Goal: Use online tool/utility: Utilize a website feature to perform a specific function

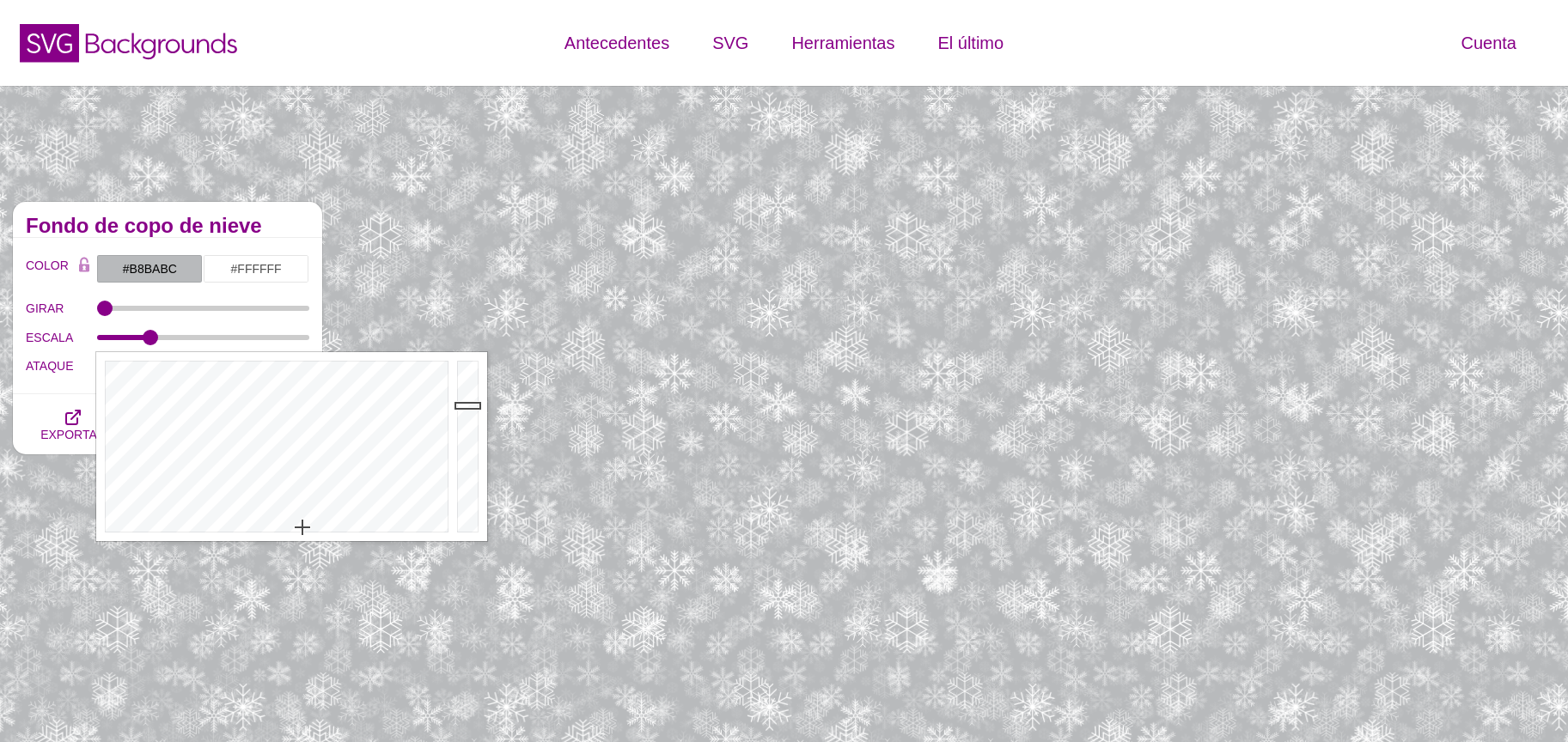
scroll to position [258, 0]
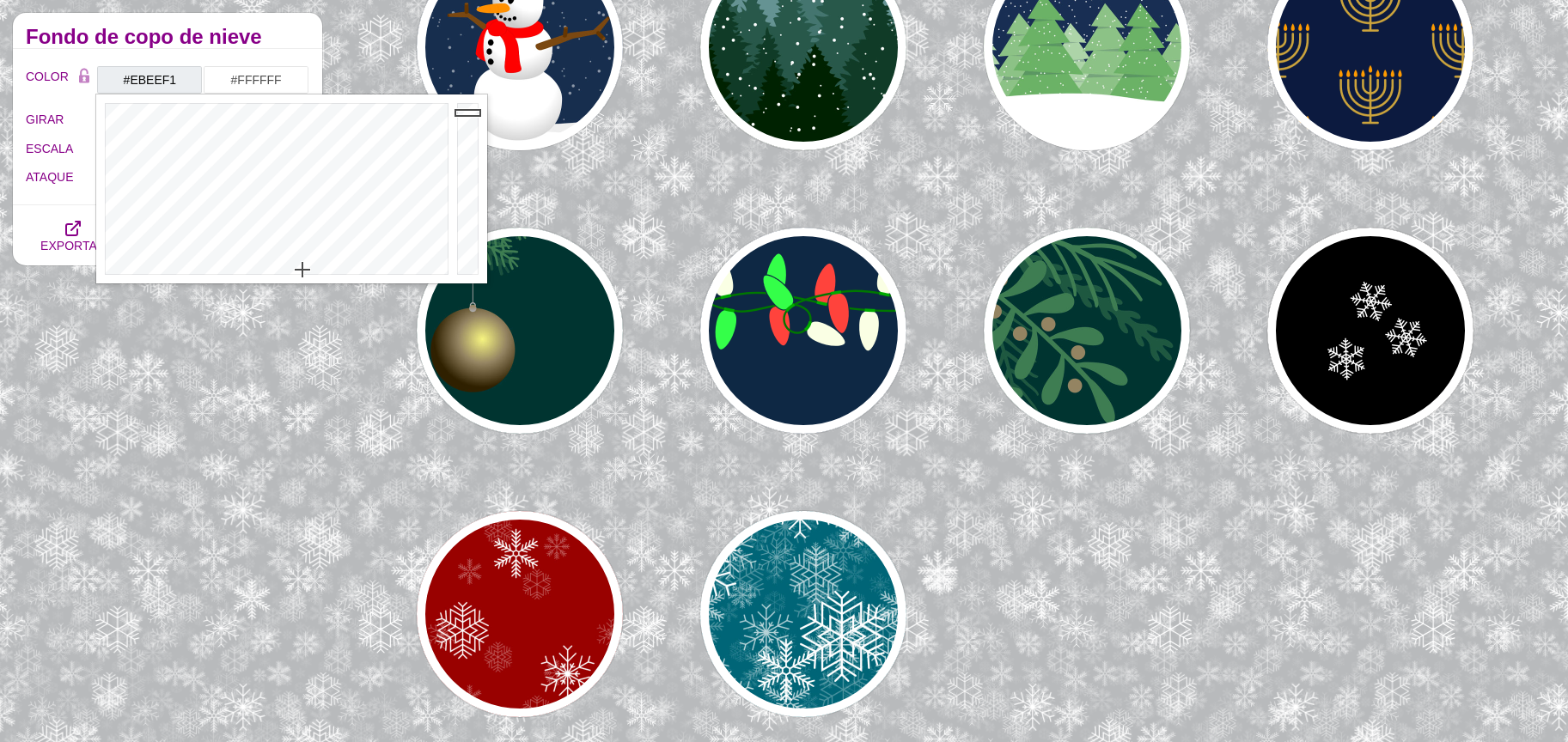
click at [464, 112] on div at bounding box center [470, 189] width 35 height 189
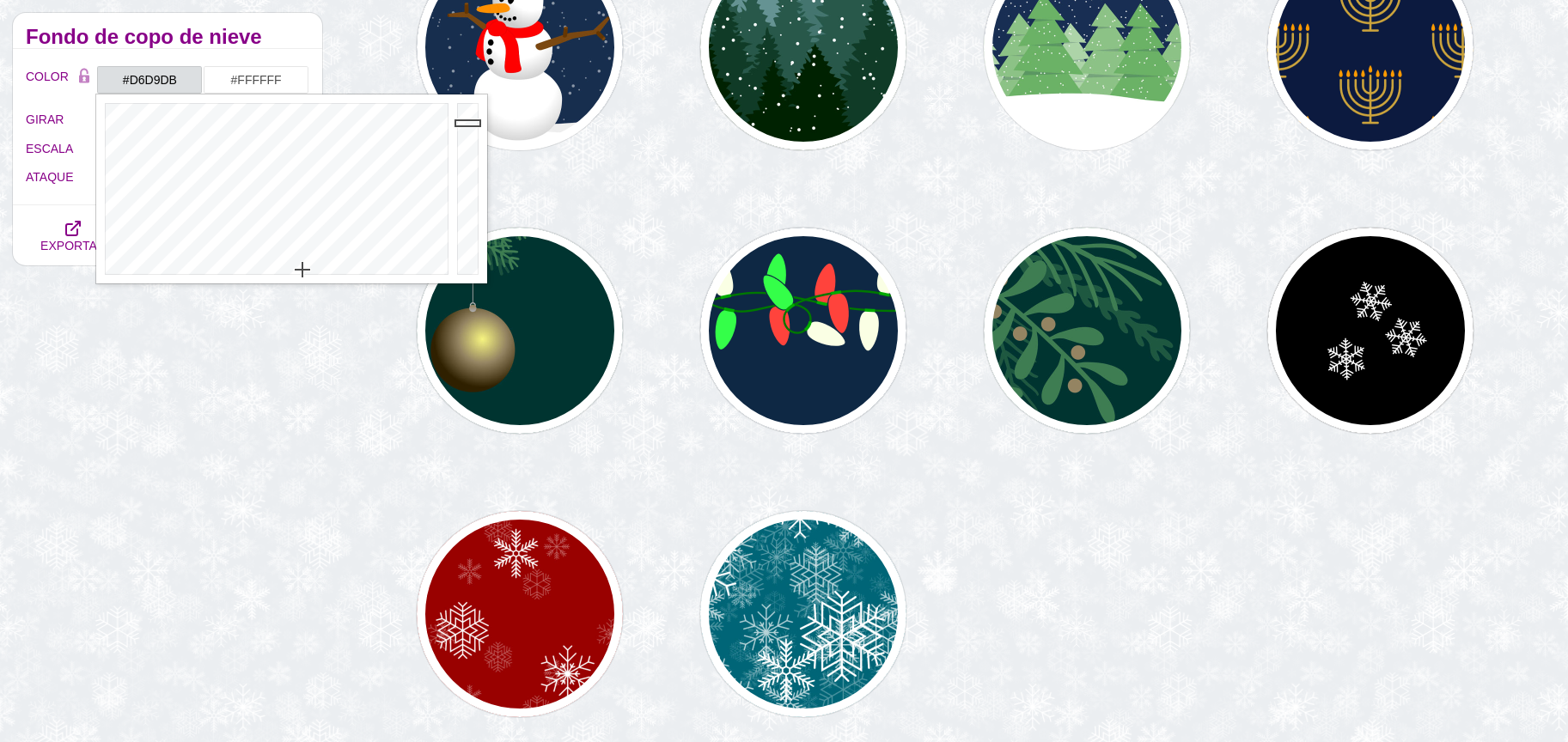
drag, startPoint x: 464, startPoint y: 112, endPoint x: 468, endPoint y: 128, distance: 16.5
click at [468, 127] on div at bounding box center [470, 189] width 35 height 189
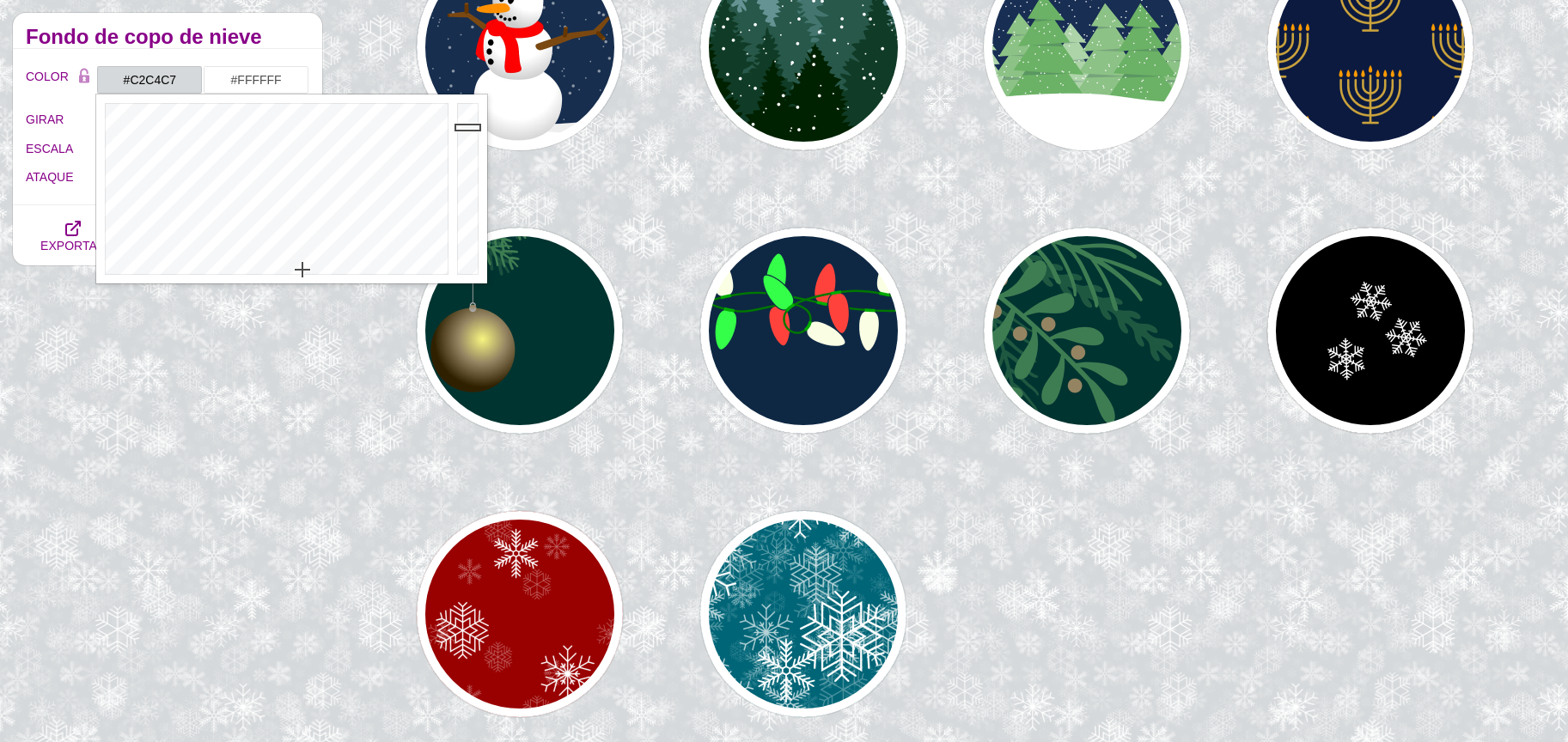
drag, startPoint x: 468, startPoint y: 128, endPoint x: 470, endPoint y: 141, distance: 13.2
click at [470, 141] on div at bounding box center [470, 189] width 35 height 189
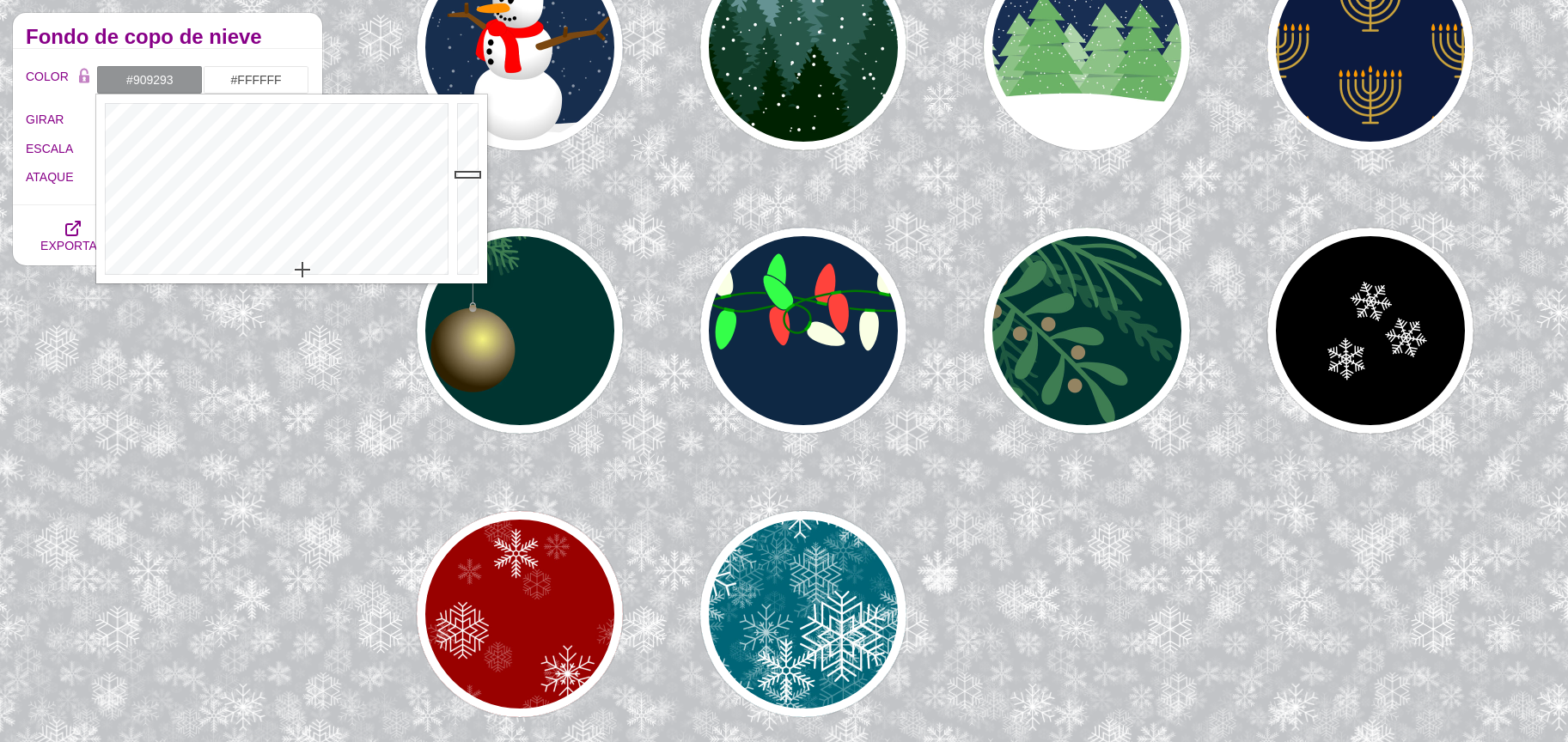
drag, startPoint x: 466, startPoint y: 170, endPoint x: 466, endPoint y: 183, distance: 13.0
click at [466, 182] on div at bounding box center [470, 189] width 35 height 189
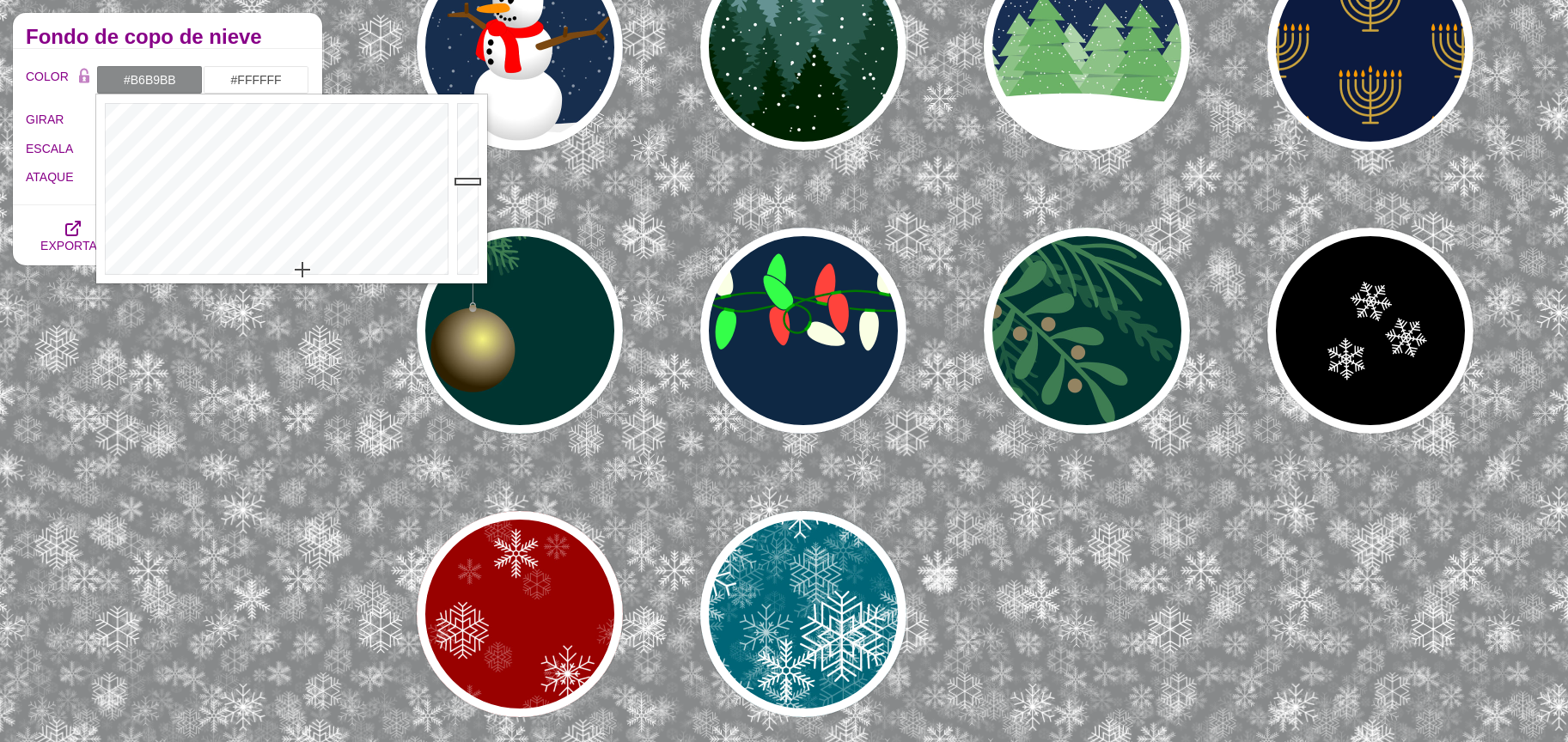
type input "#B8BABC"
click at [464, 148] on div at bounding box center [470, 189] width 35 height 189
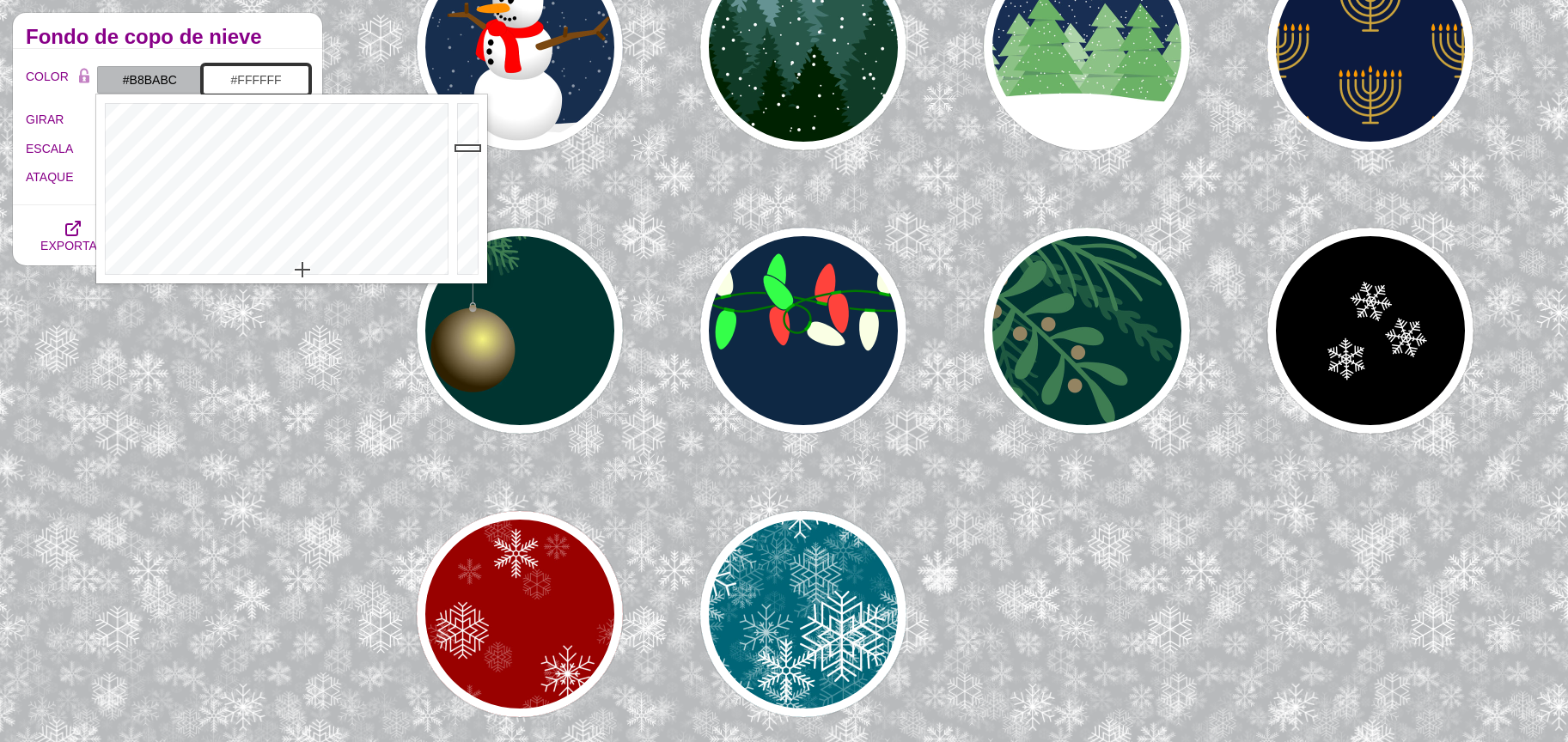
click at [266, 81] on input "#FFFFFF" at bounding box center [255, 80] width 106 height 29
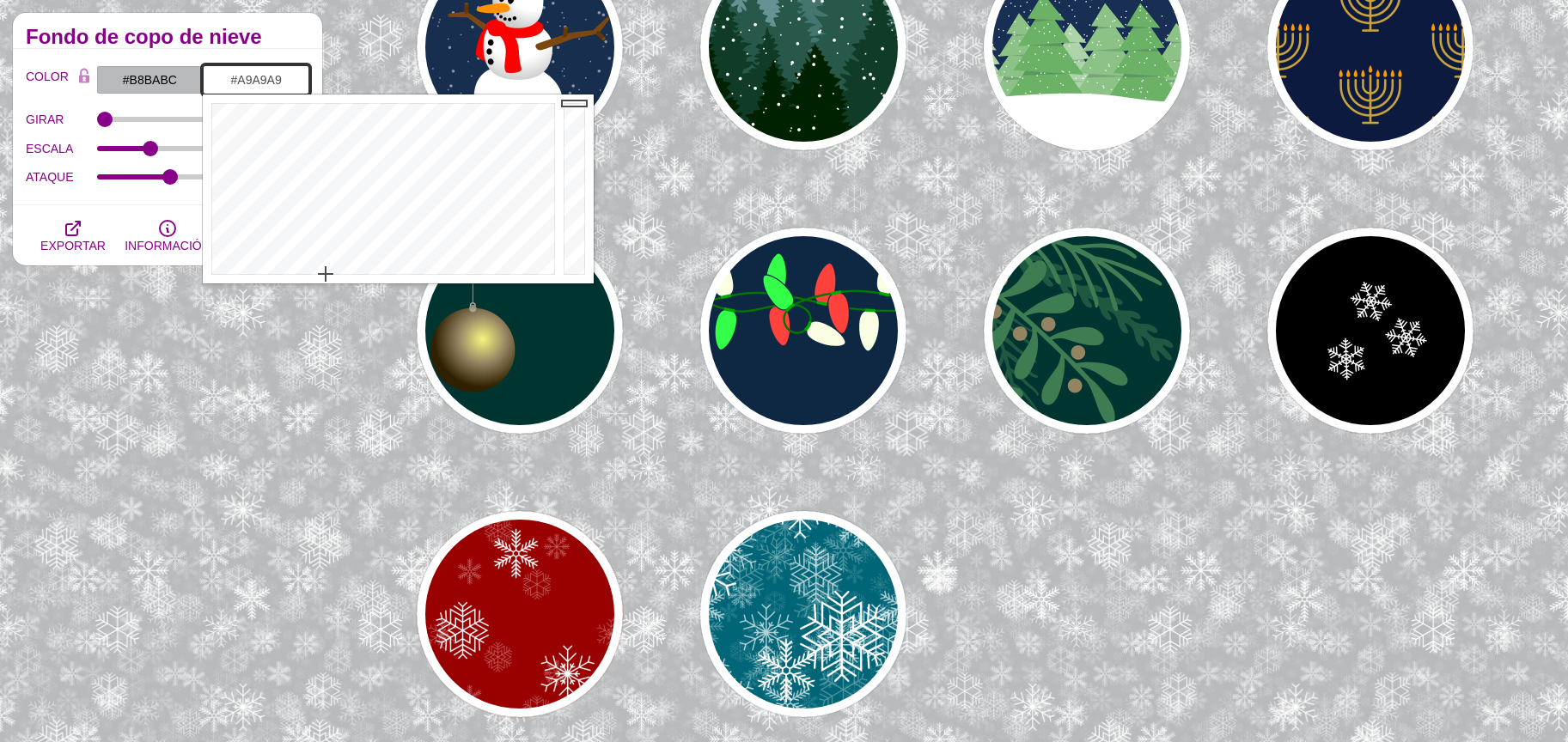
click at [576, 161] on div at bounding box center [577, 189] width 35 height 189
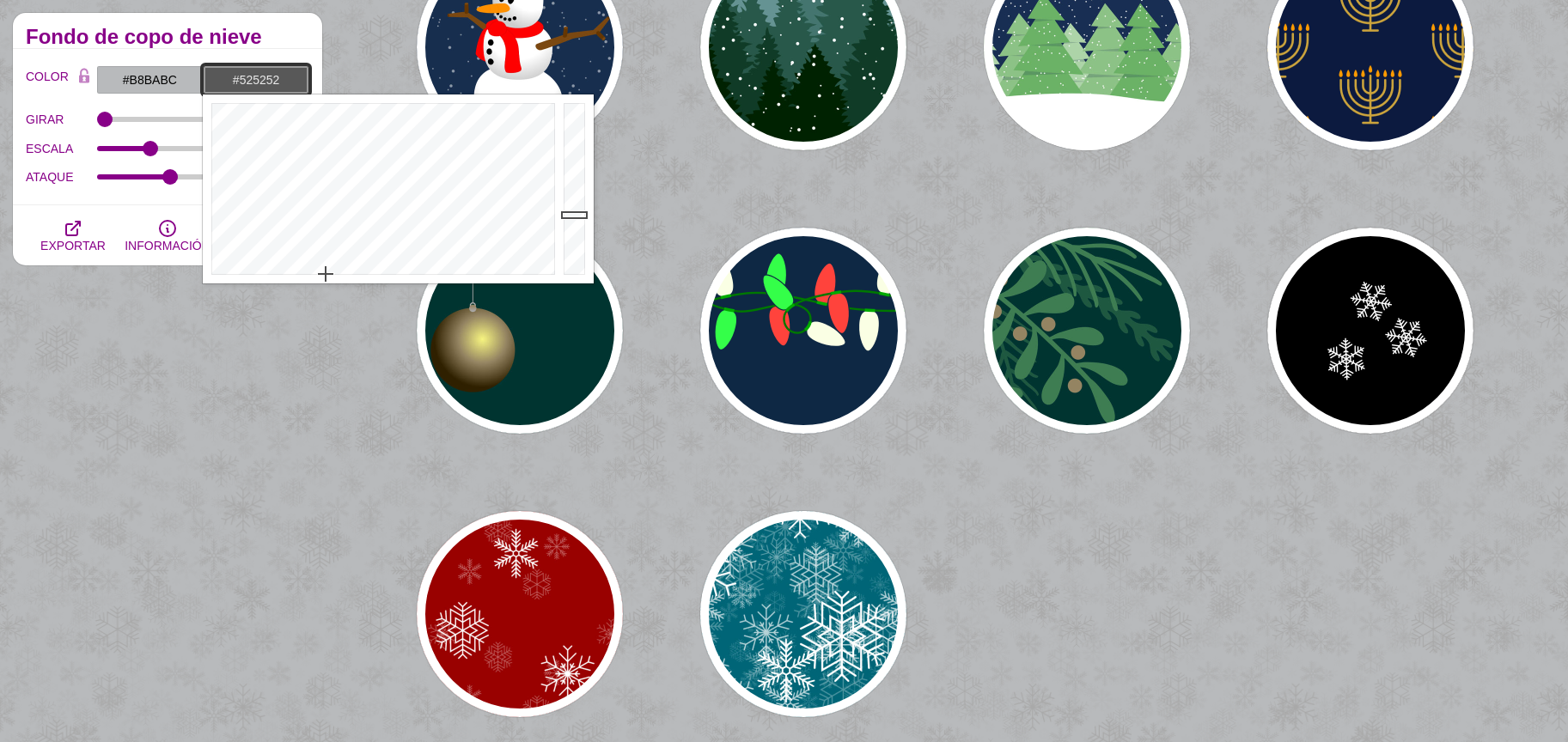
click at [573, 219] on div at bounding box center [577, 189] width 35 height 189
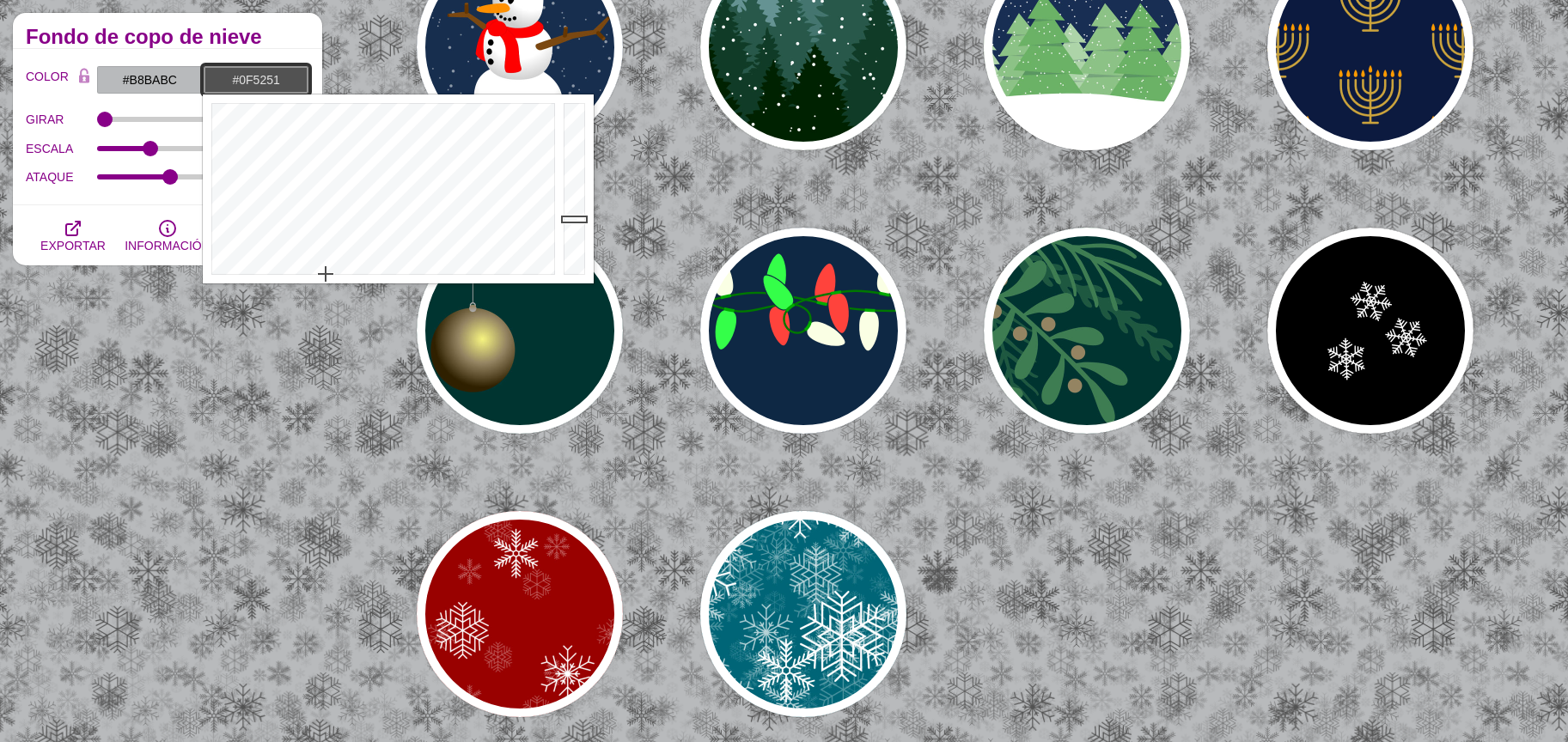
click at [382, 135] on div at bounding box center [381, 189] width 356 height 189
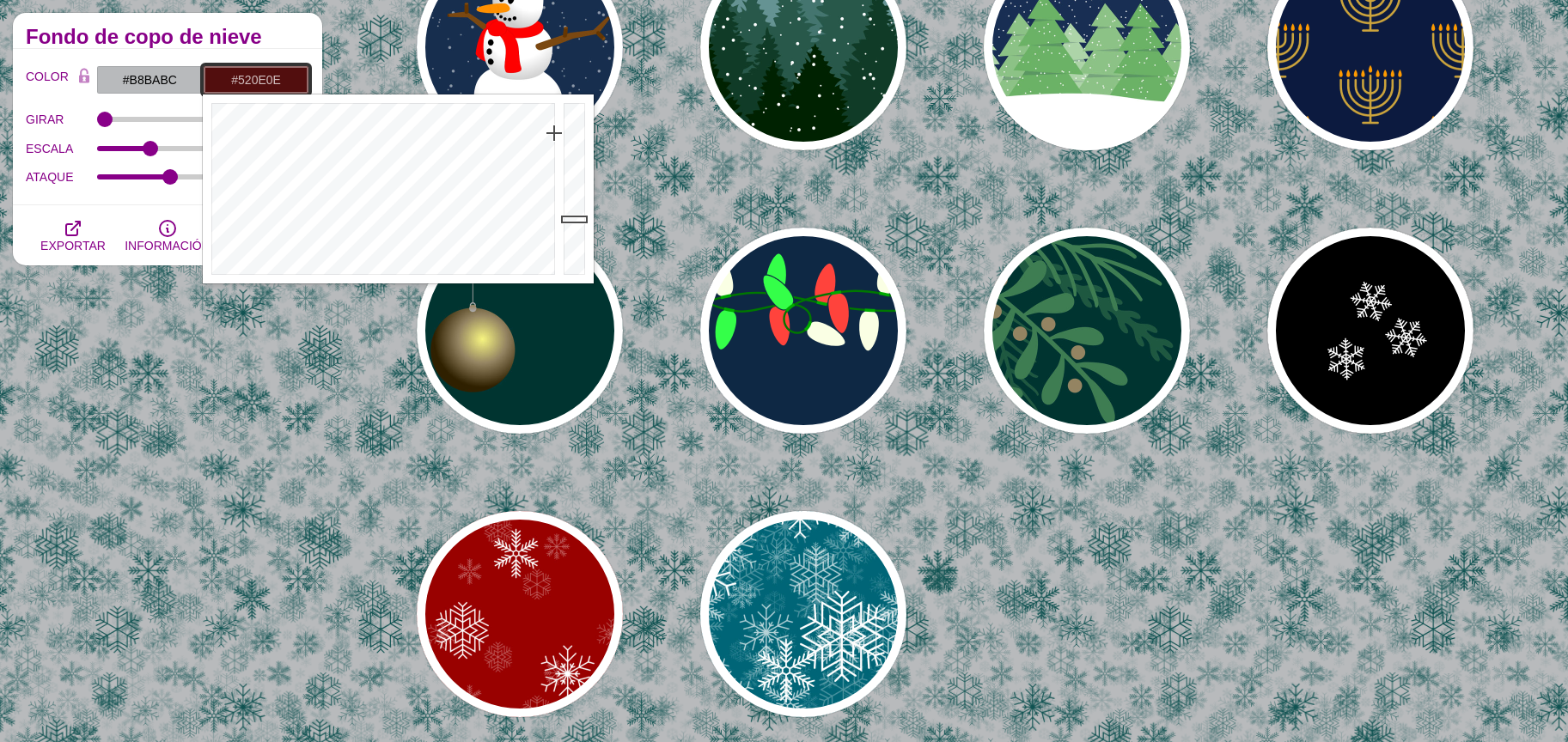
click at [559, 133] on div at bounding box center [381, 189] width 356 height 189
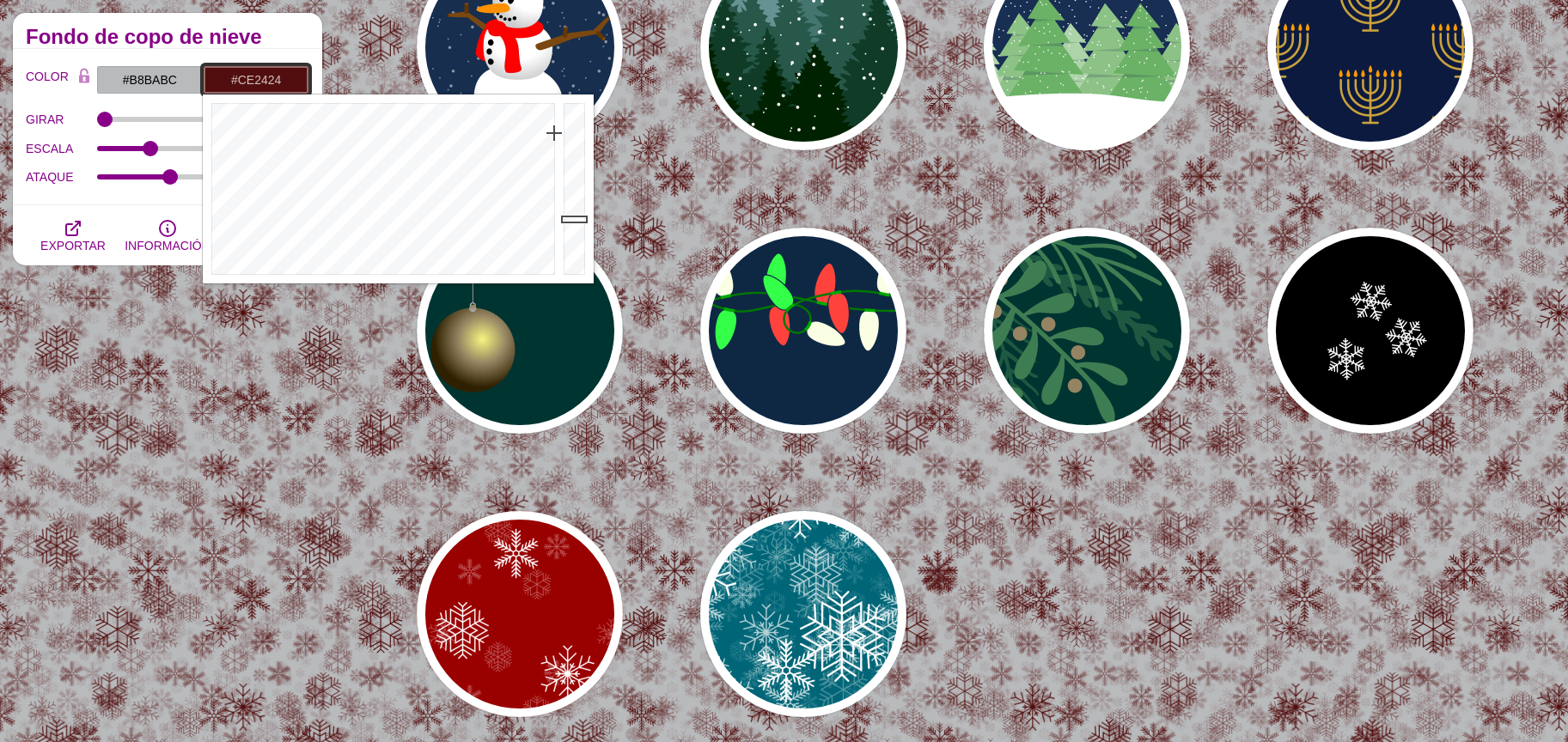
click at [573, 136] on div at bounding box center [577, 189] width 35 height 189
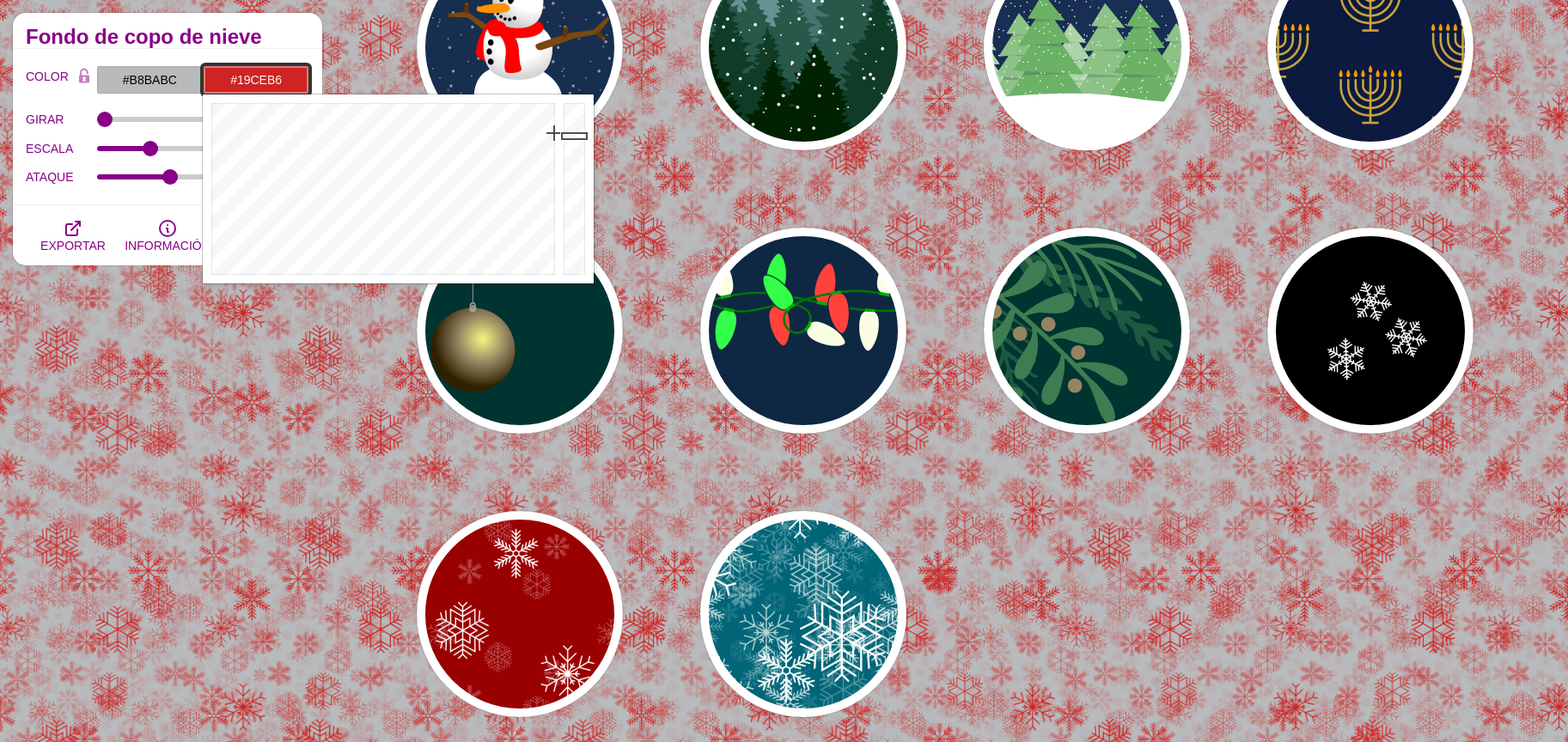
click at [375, 124] on div at bounding box center [381, 189] width 356 height 189
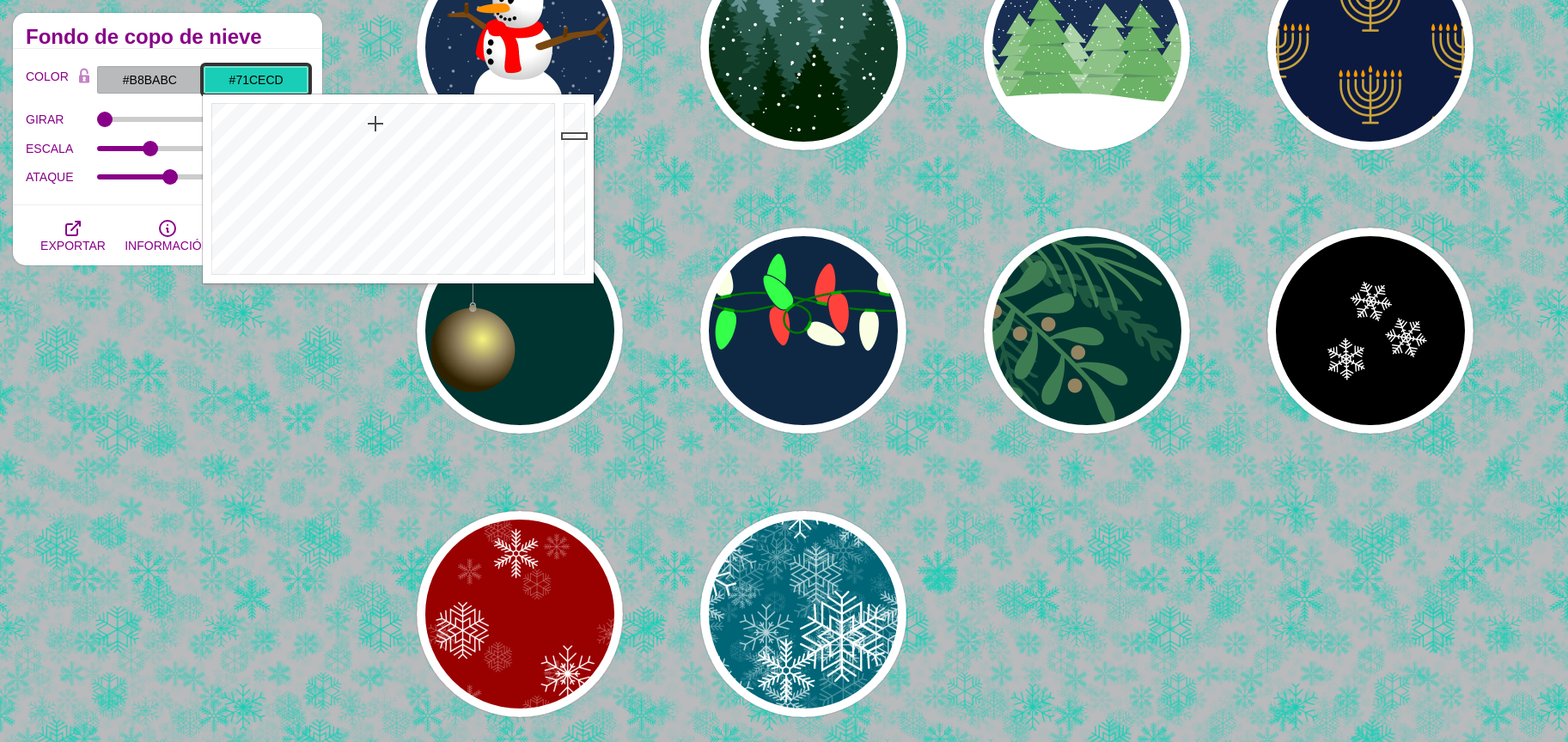
click at [382, 196] on div at bounding box center [381, 189] width 356 height 189
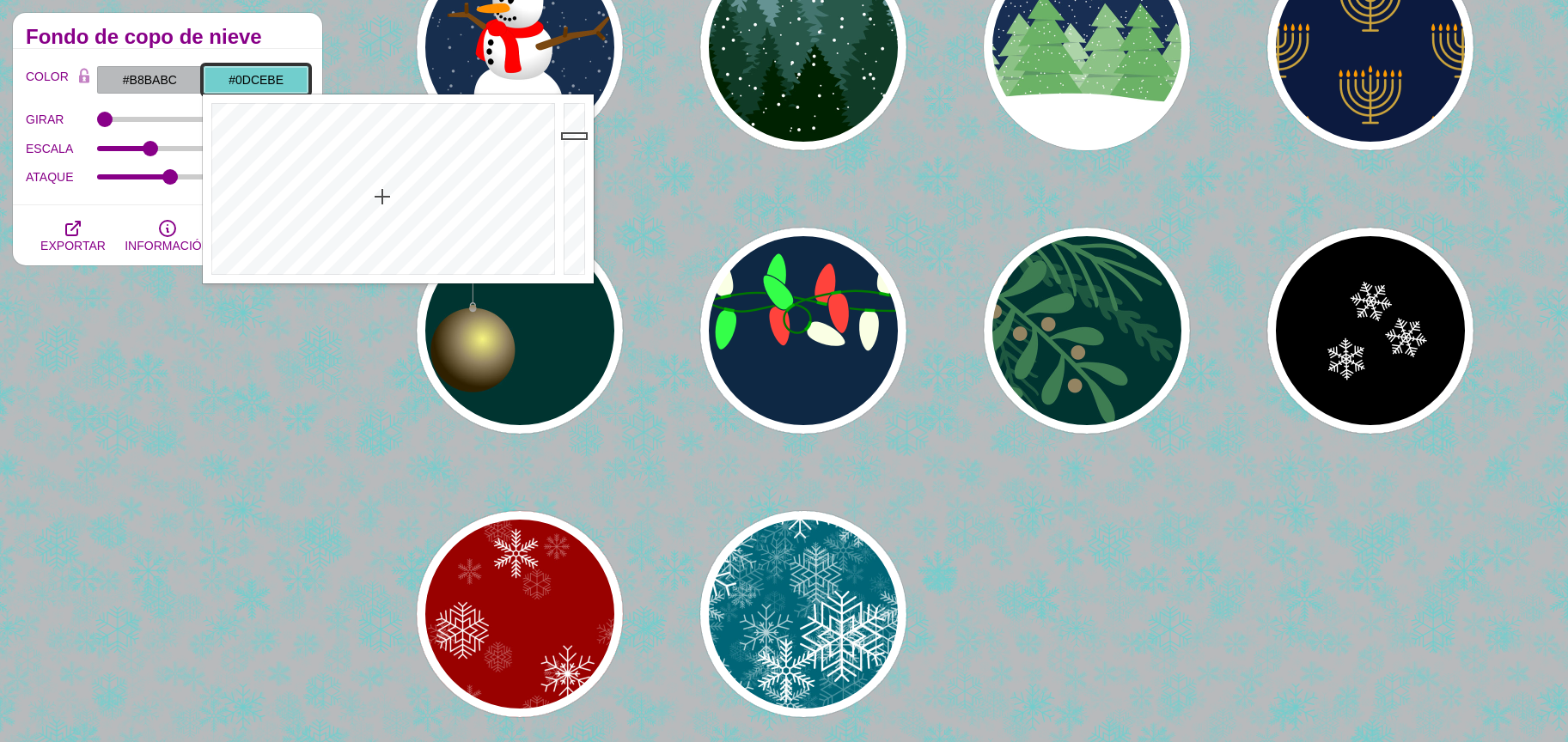
click at [378, 113] on div at bounding box center [381, 189] width 356 height 189
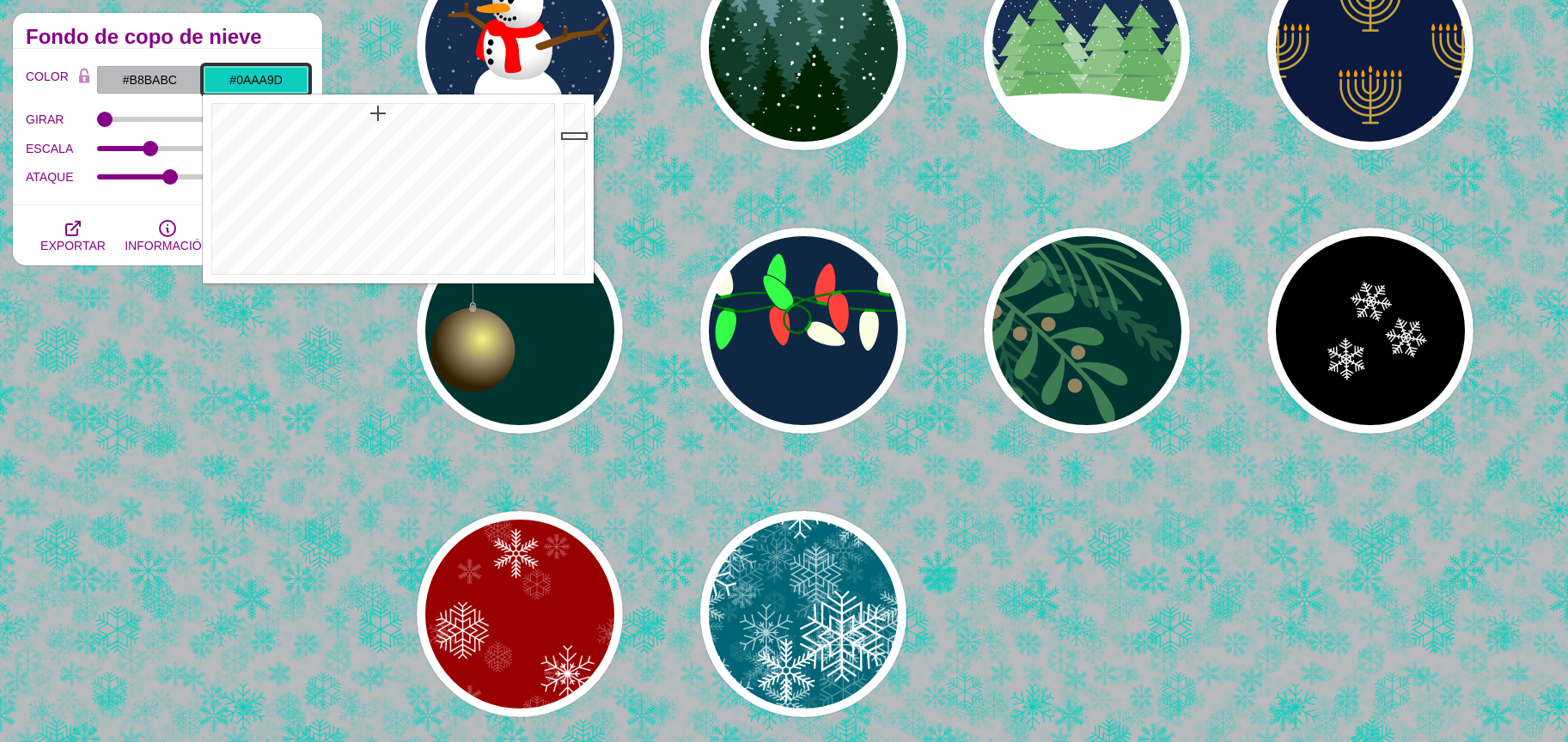
click at [568, 160] on div at bounding box center [577, 189] width 35 height 189
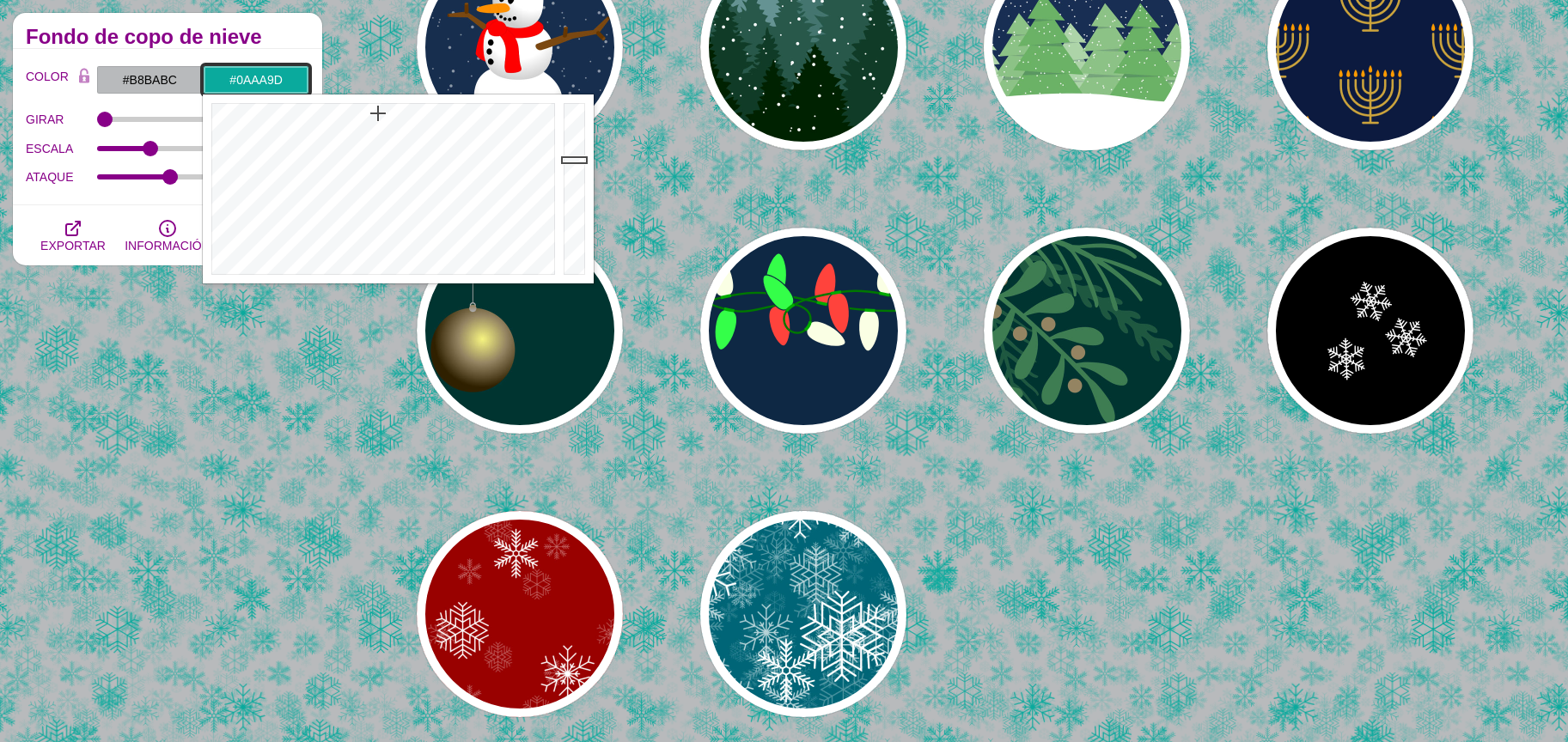
type input "#08887D"
click at [572, 183] on div at bounding box center [577, 189] width 35 height 189
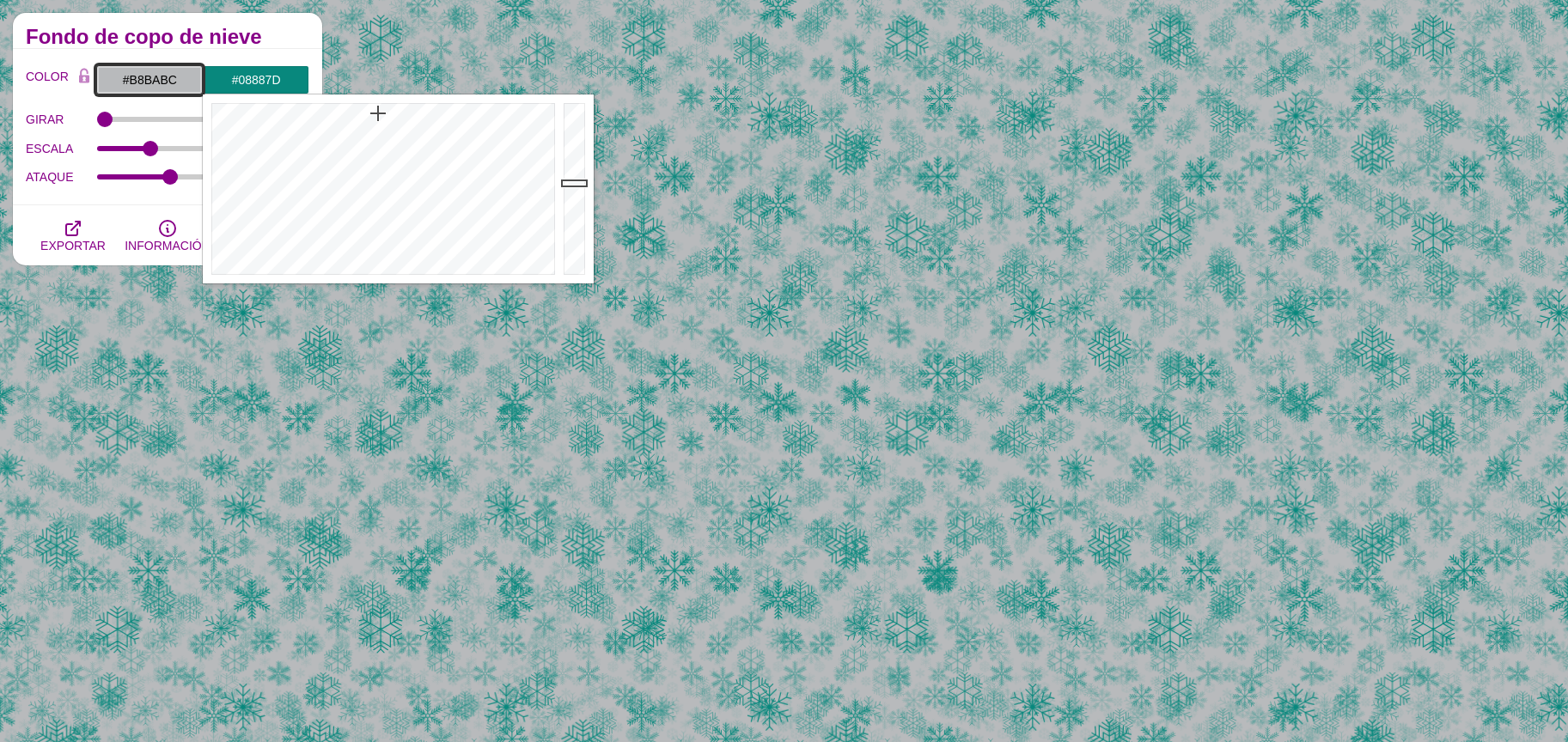
click at [174, 80] on input "#B8BABC" at bounding box center [149, 80] width 106 height 29
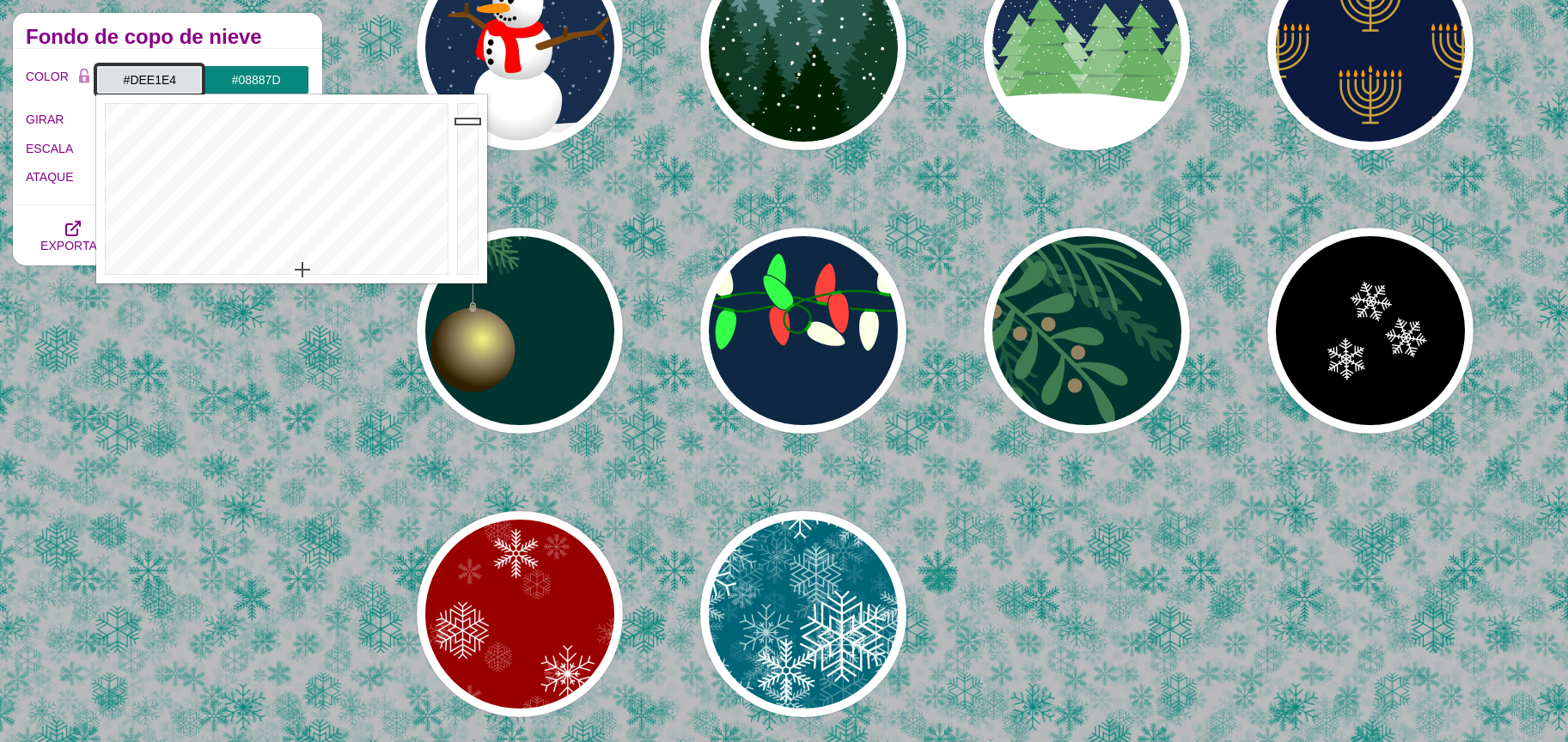
click at [466, 121] on div at bounding box center [470, 189] width 35 height 189
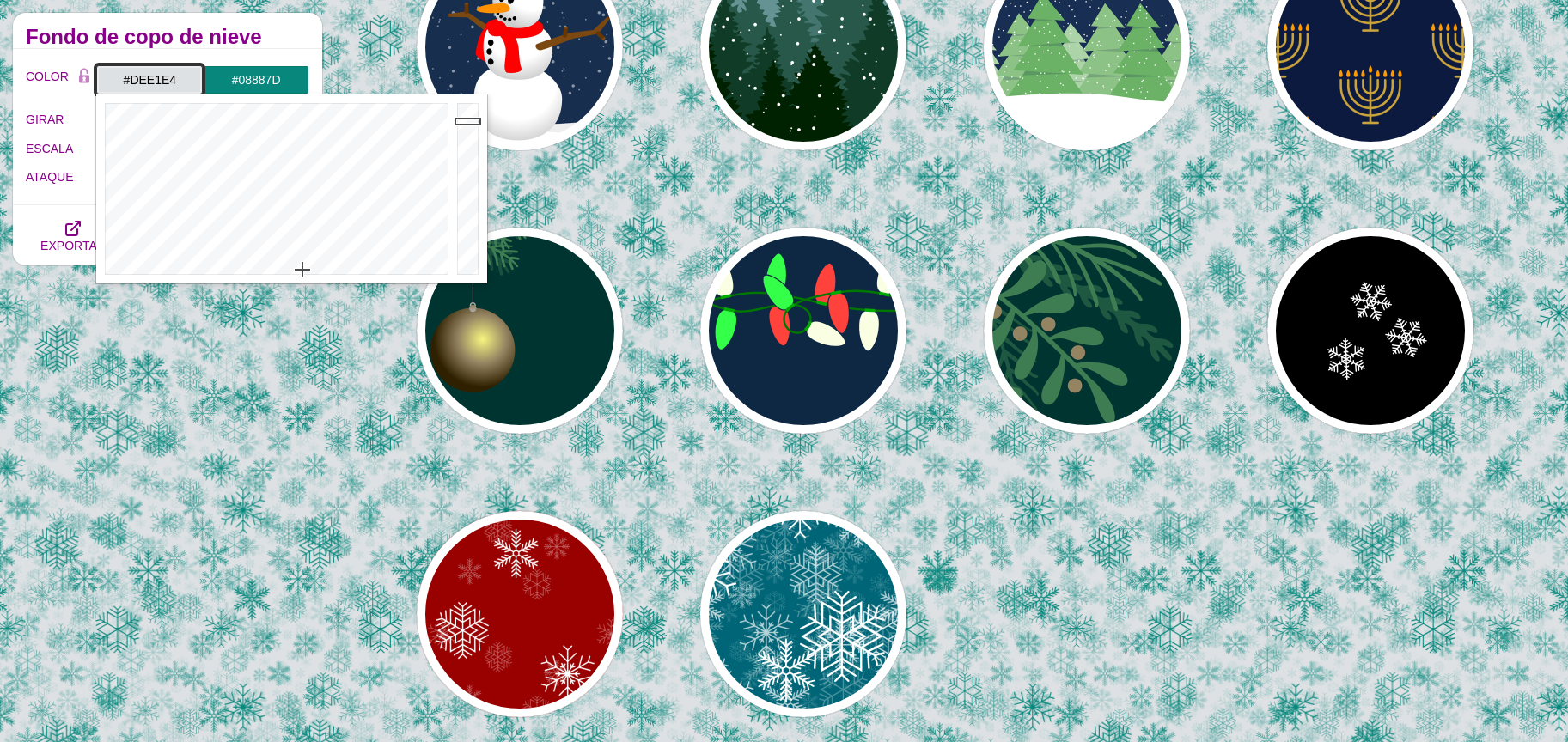
type input "#EDF1F3"
click at [463, 111] on div at bounding box center [470, 189] width 35 height 189
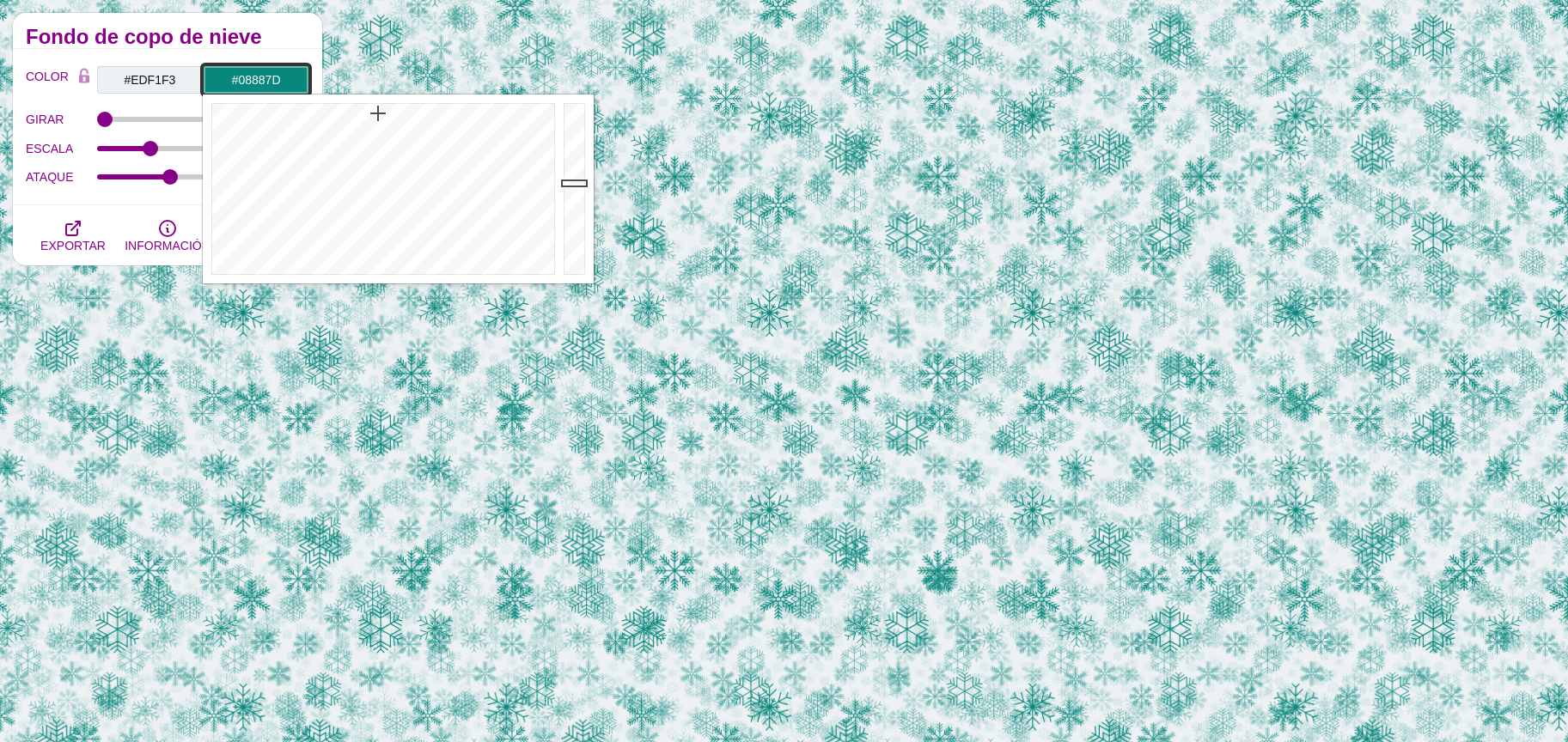
click at [238, 71] on input "#08887D" at bounding box center [255, 80] width 106 height 29
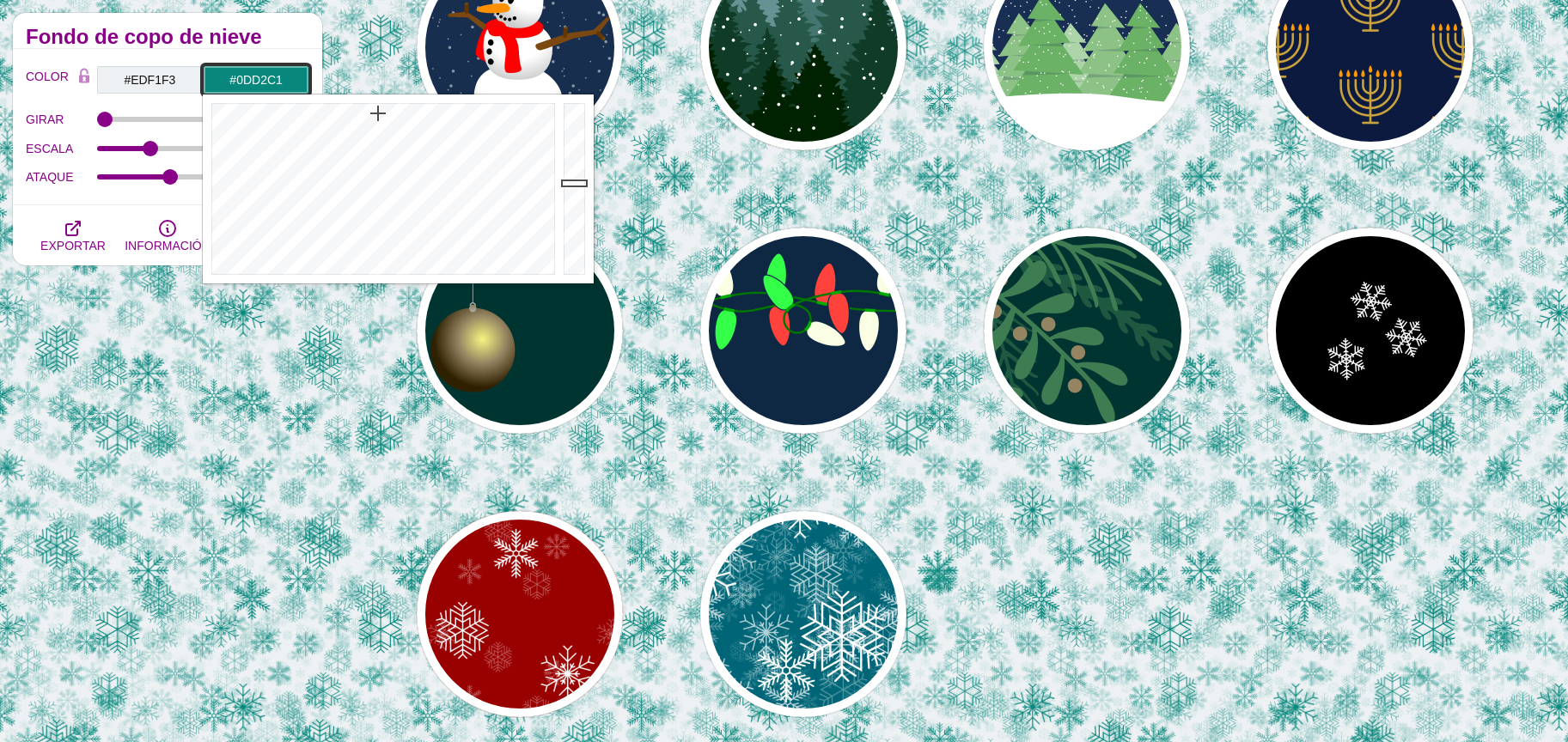
click at [577, 133] on div at bounding box center [577, 189] width 35 height 189
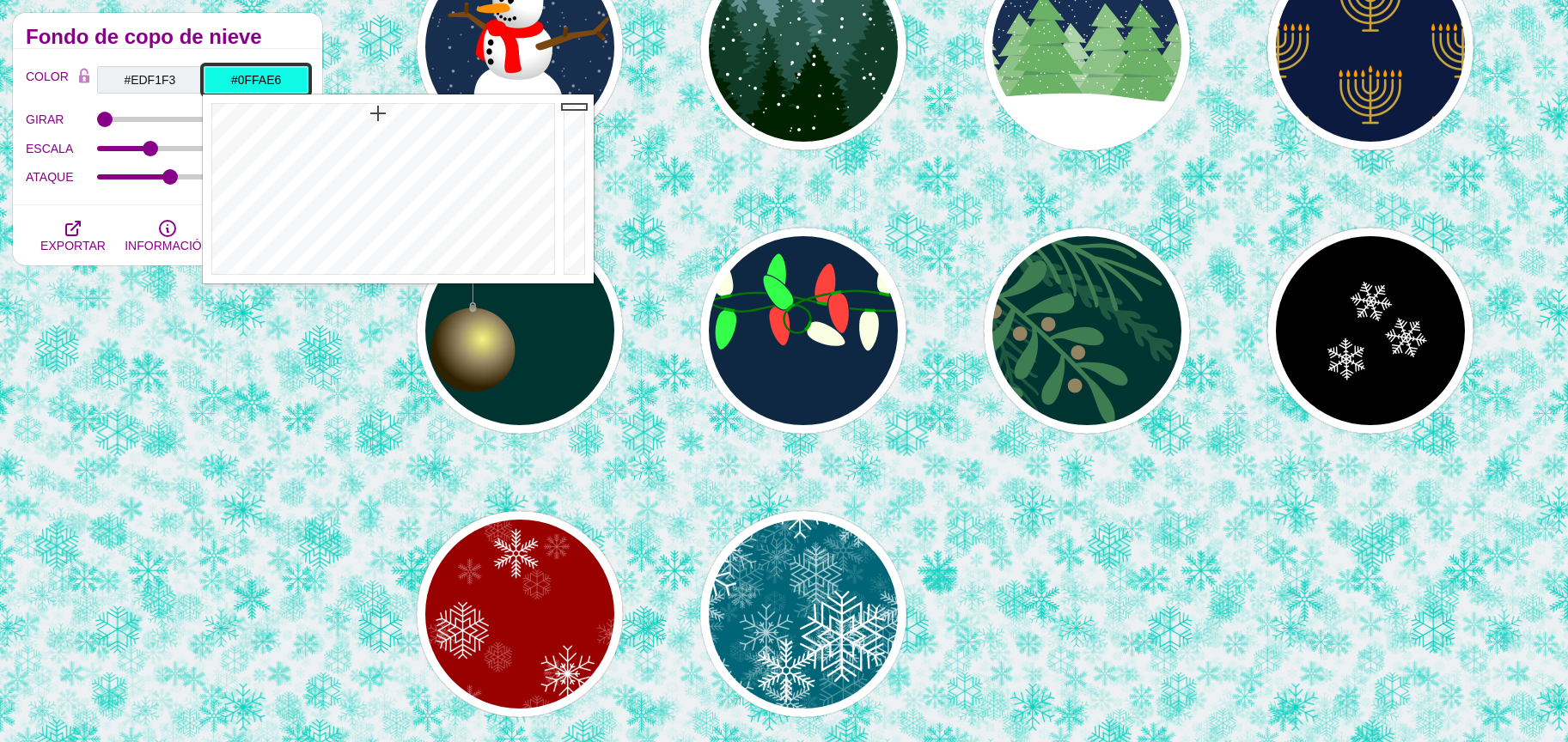
click at [571, 106] on div at bounding box center [577, 189] width 35 height 189
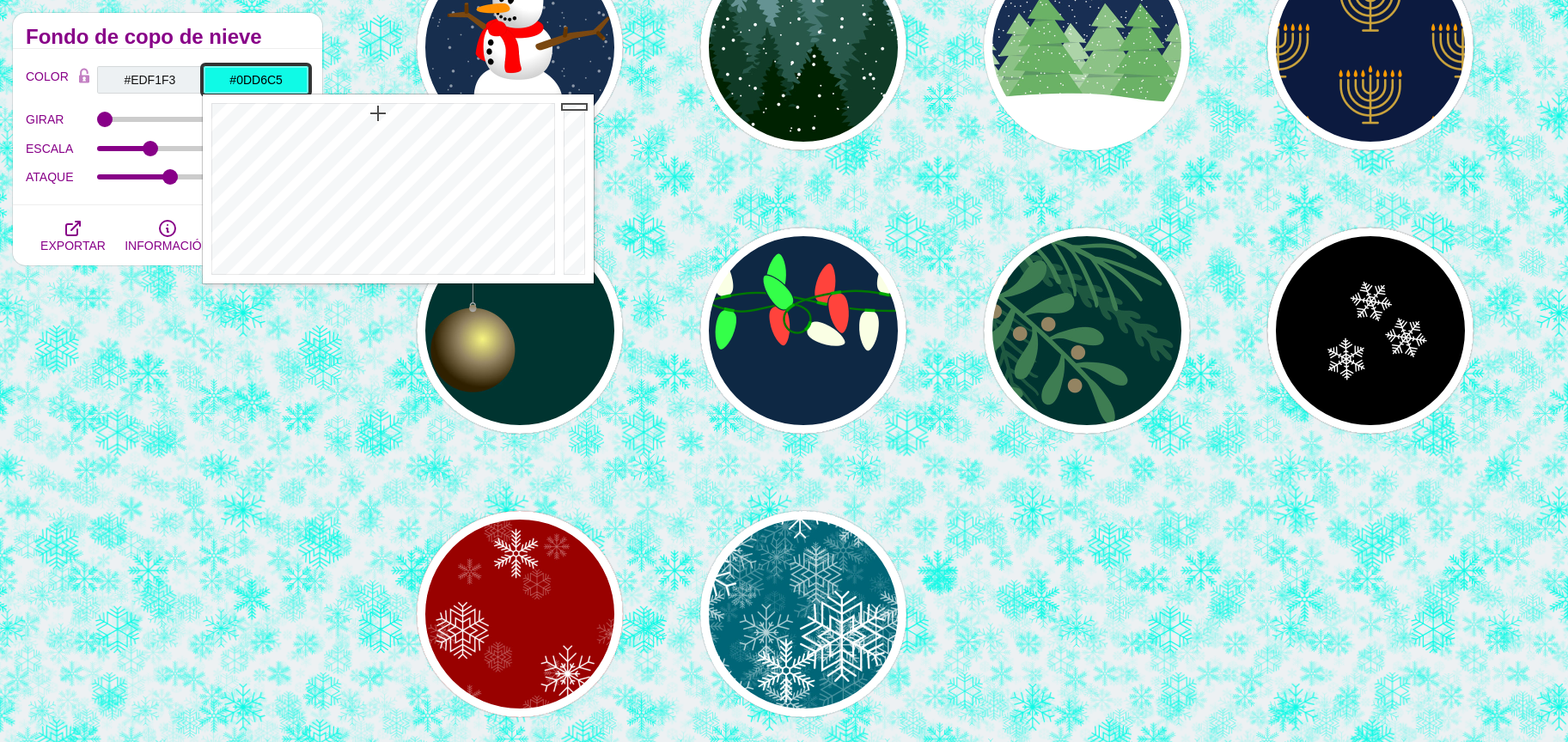
click at [578, 131] on div at bounding box center [577, 189] width 35 height 189
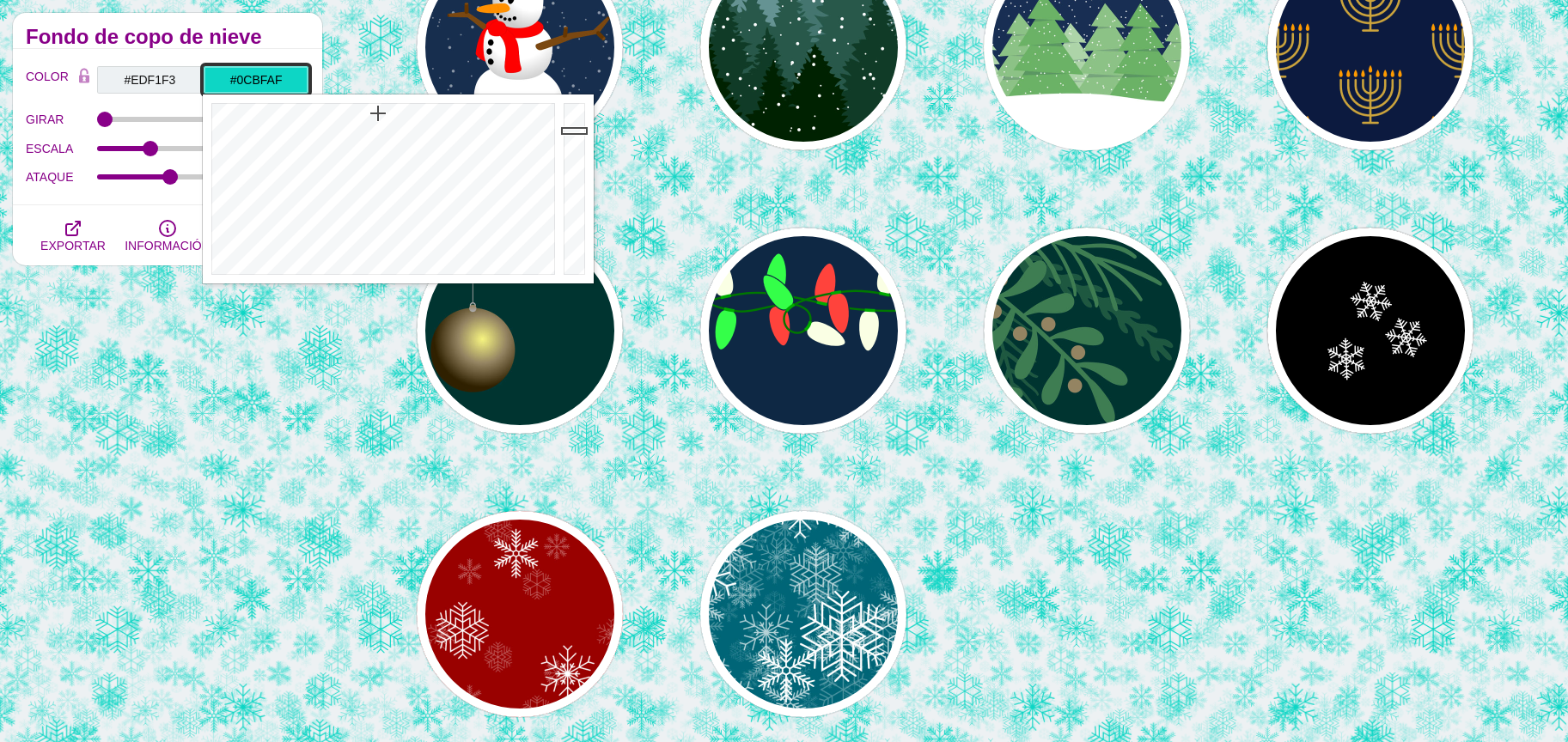
drag, startPoint x: 578, startPoint y: 145, endPoint x: 579, endPoint y: 157, distance: 12.0
type input "#0BBBAC"
click at [578, 149] on div at bounding box center [577, 189] width 35 height 189
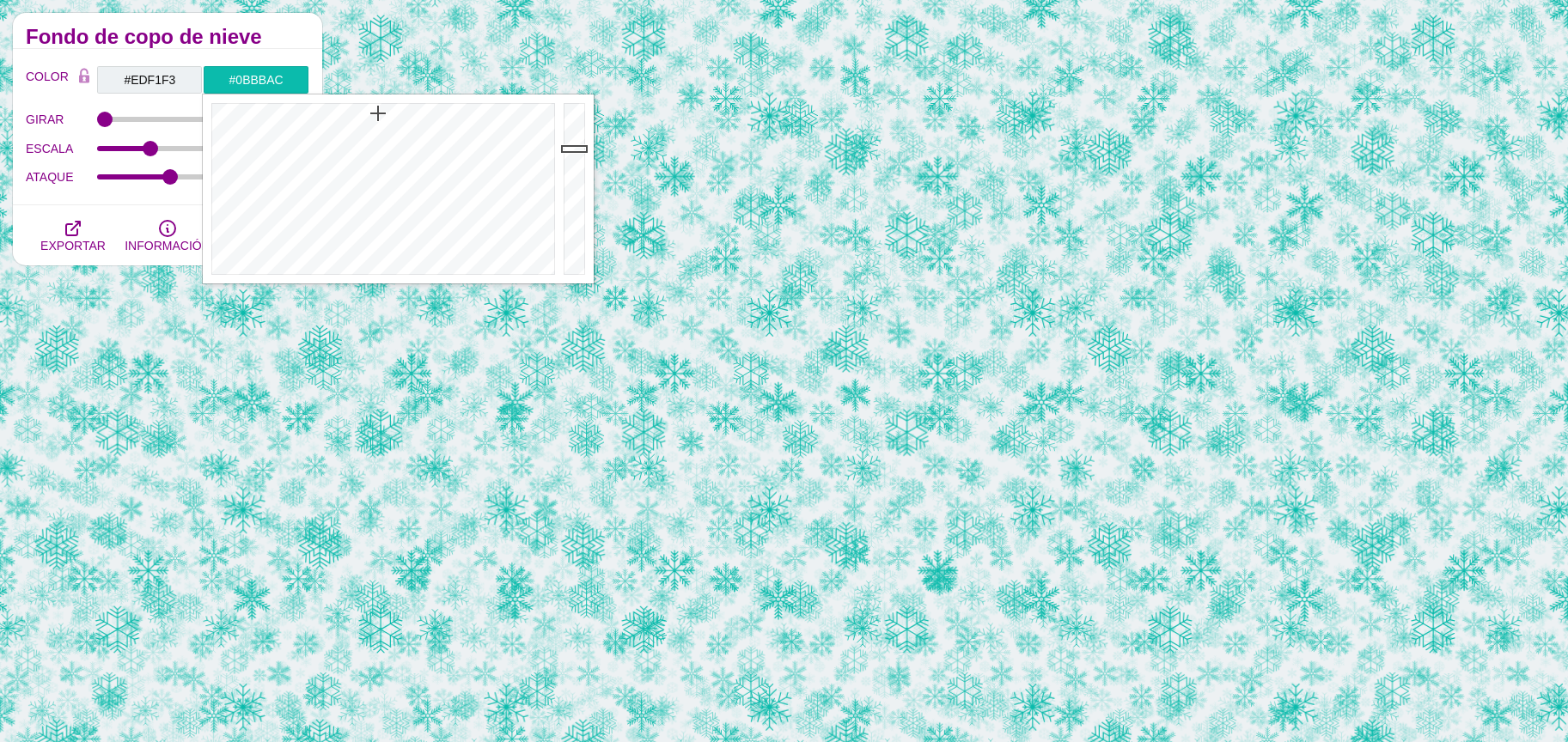
click at [178, 54] on div "COLOR #EDF1F3 #0BBBAC #FFFFFF #444444 #555555 #666666 #777777 #888888 #999999 M…" at bounding box center [168, 127] width 310 height 157
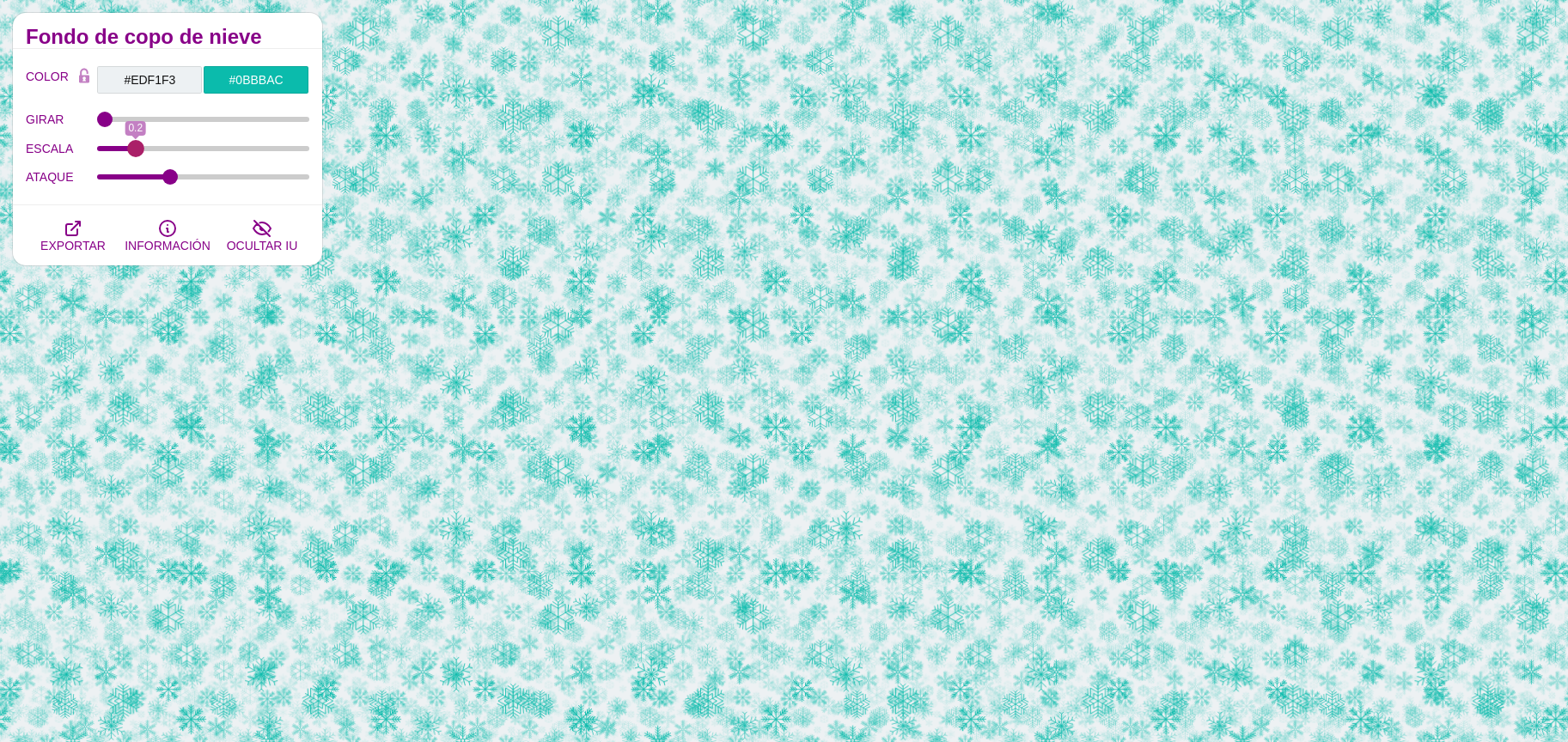
drag, startPoint x: 145, startPoint y: 144, endPoint x: 135, endPoint y: 143, distance: 10.0
click at [135, 145] on input "ESCALA" at bounding box center [203, 149] width 213 height 7
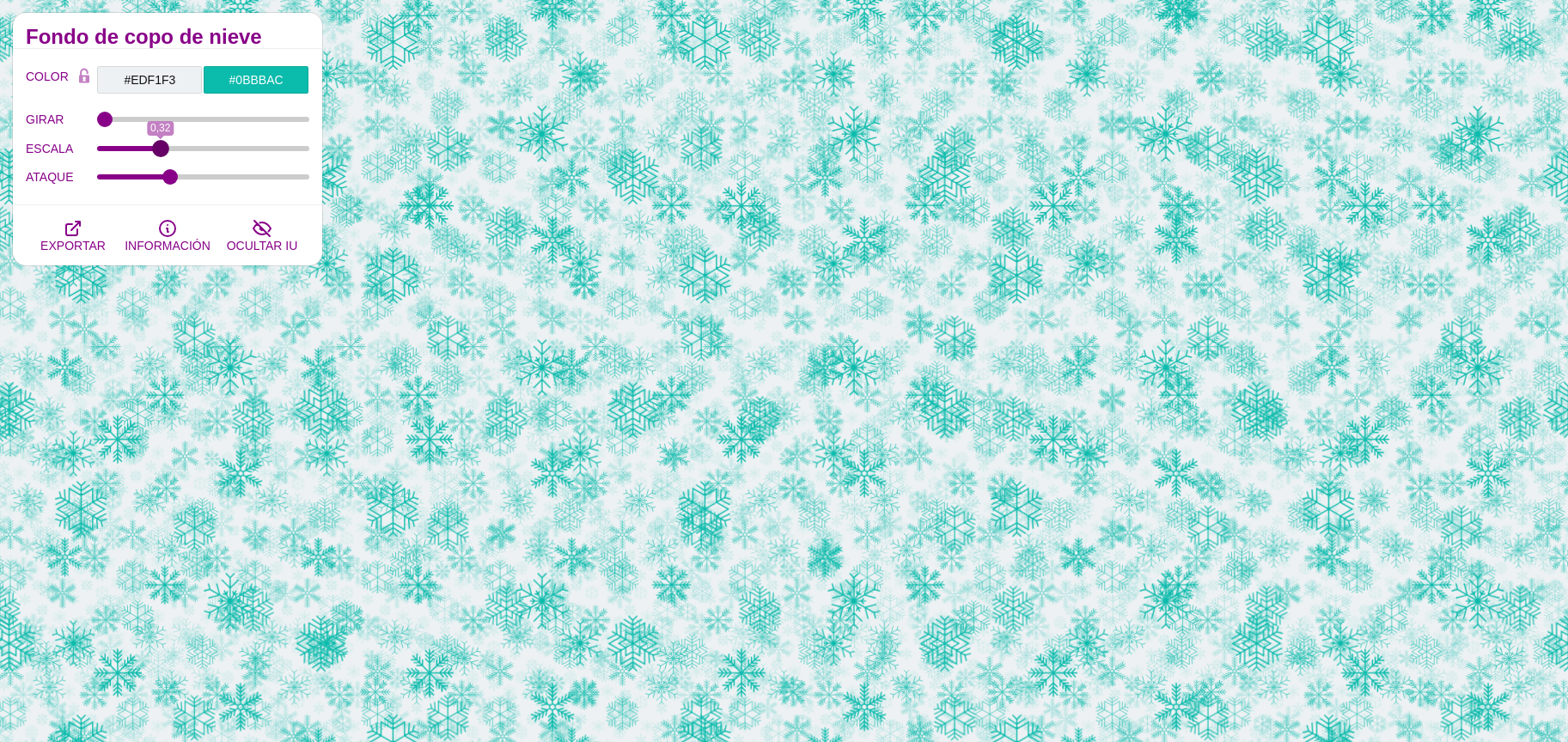
type input "0.31"
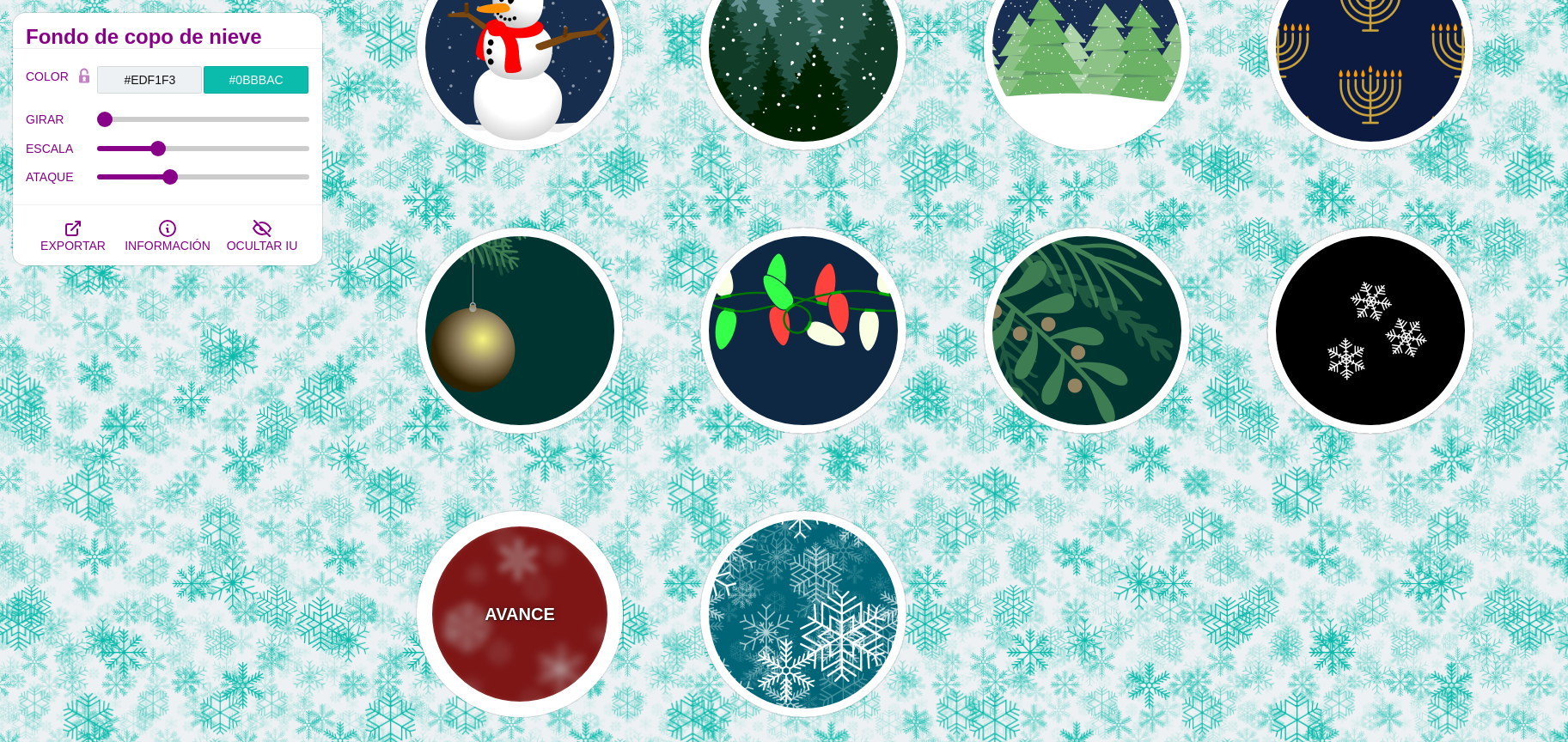
click at [522, 585] on div "AVANCE" at bounding box center [520, 614] width 206 height 206
type input "#990000"
type input "#FFFFFF"
type input "1"
type input "0.4"
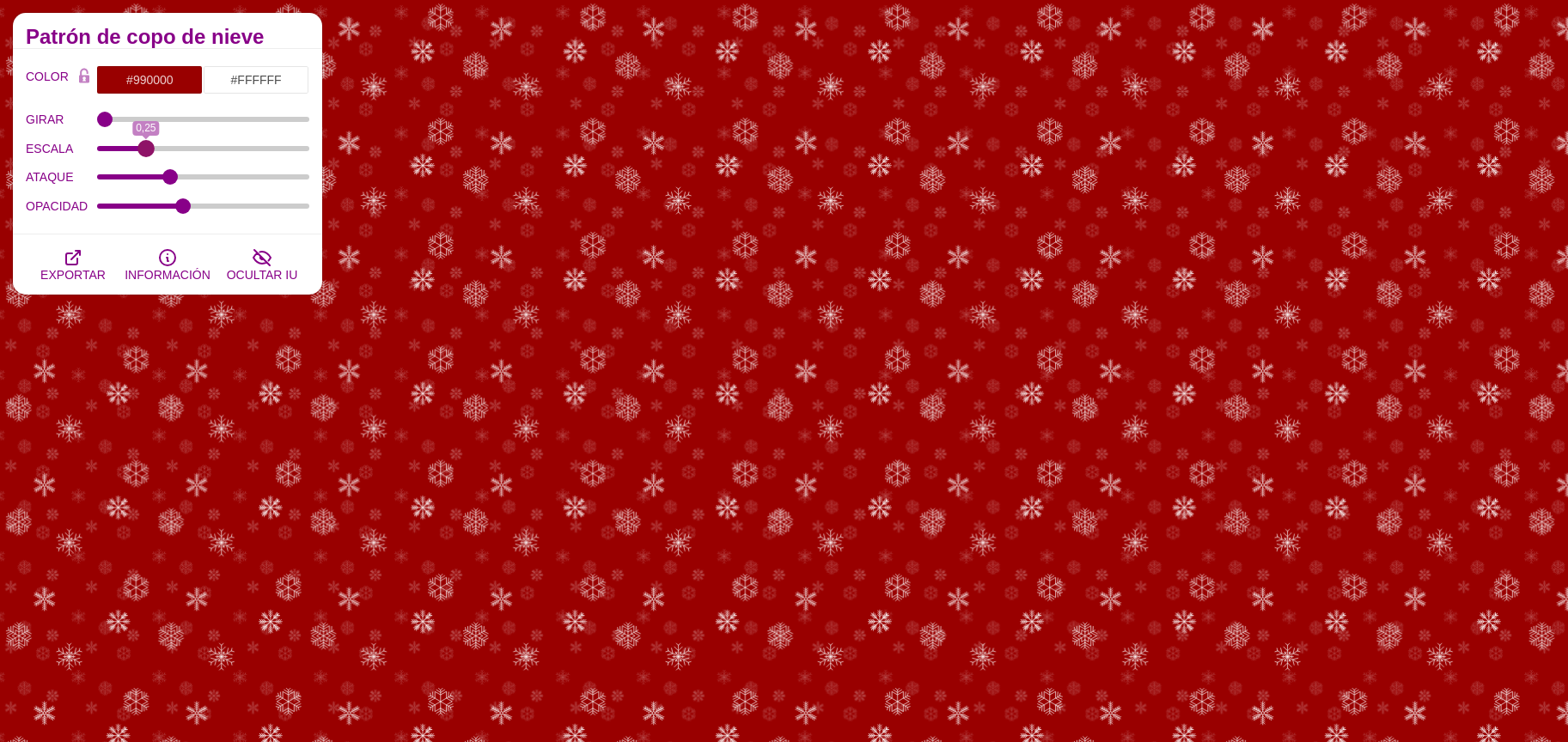
drag, startPoint x: 299, startPoint y: 150, endPoint x: 146, endPoint y: 148, distance: 153.0
type input "0.25"
click at [146, 148] on input "ESCALA" at bounding box center [203, 149] width 213 height 7
click at [140, 71] on input "#990000" at bounding box center [149, 80] width 106 height 29
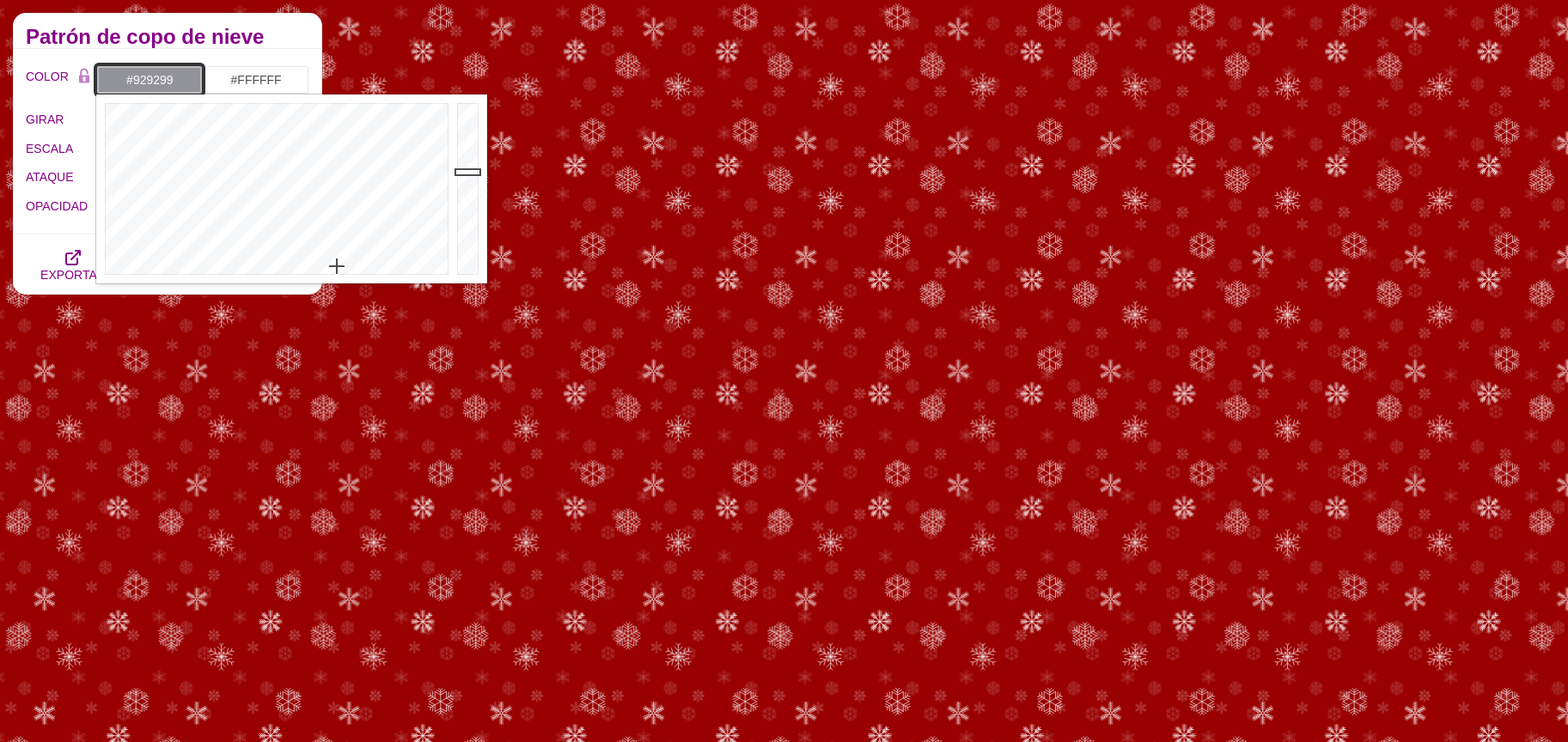
click at [336, 266] on div at bounding box center [274, 189] width 356 height 189
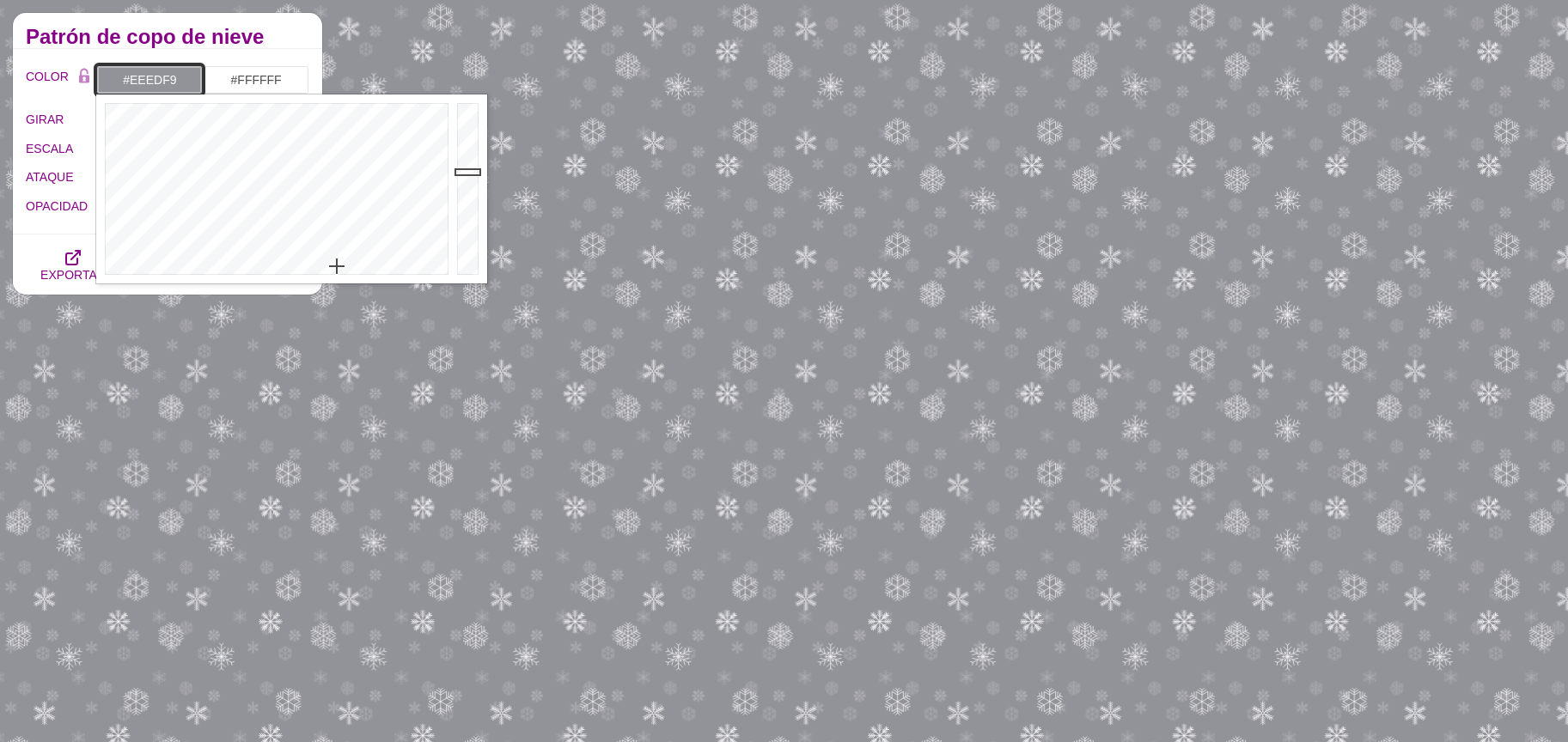
click at [466, 107] on div at bounding box center [470, 189] width 35 height 189
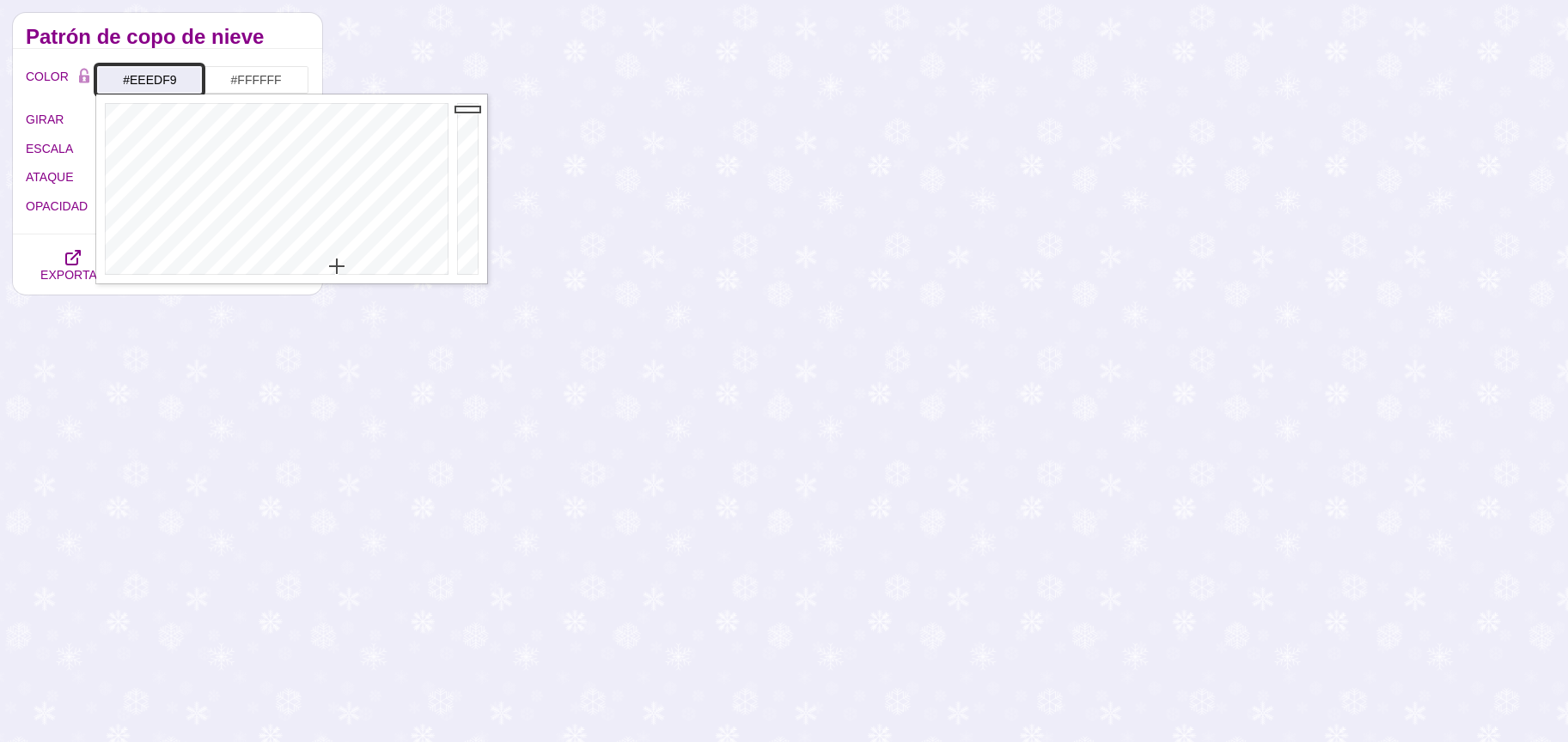
type input "#EBEBF6"
click at [466, 109] on div at bounding box center [470, 189] width 35 height 189
click at [273, 70] on input "#FFFFFF" at bounding box center [255, 80] width 106 height 29
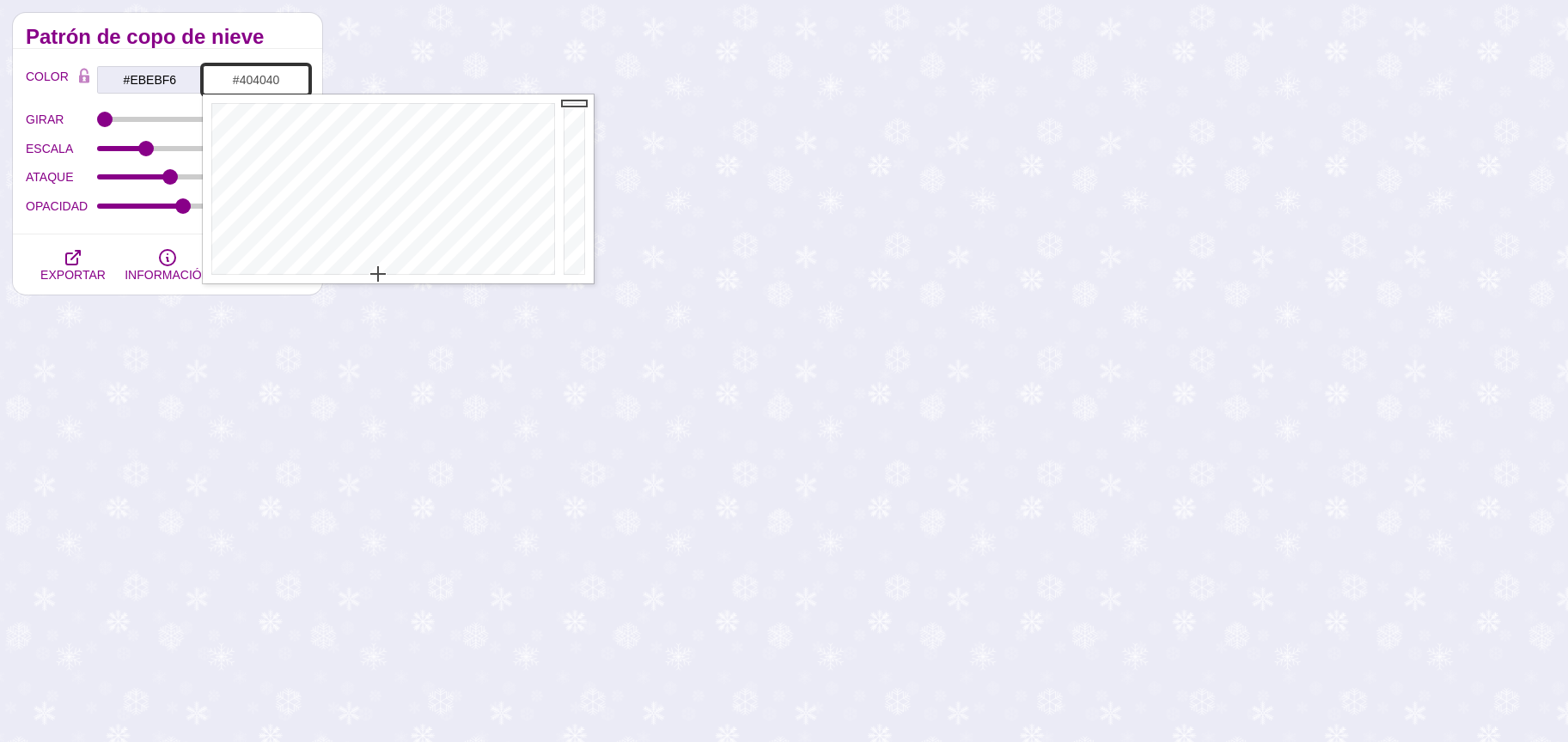
click at [562, 231] on div at bounding box center [577, 189] width 35 height 189
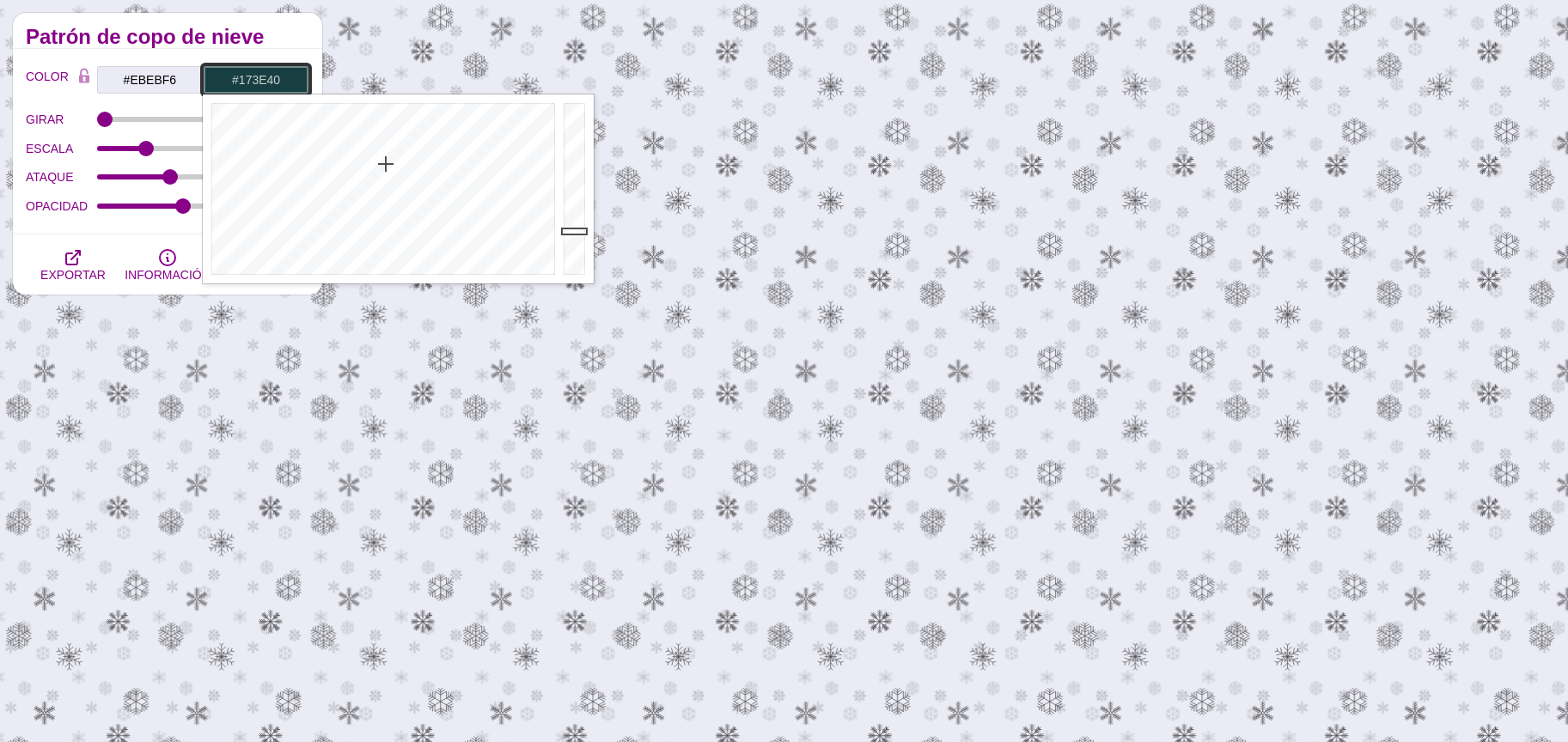
click at [386, 164] on div at bounding box center [381, 189] width 356 height 189
click at [574, 164] on div at bounding box center [577, 189] width 35 height 189
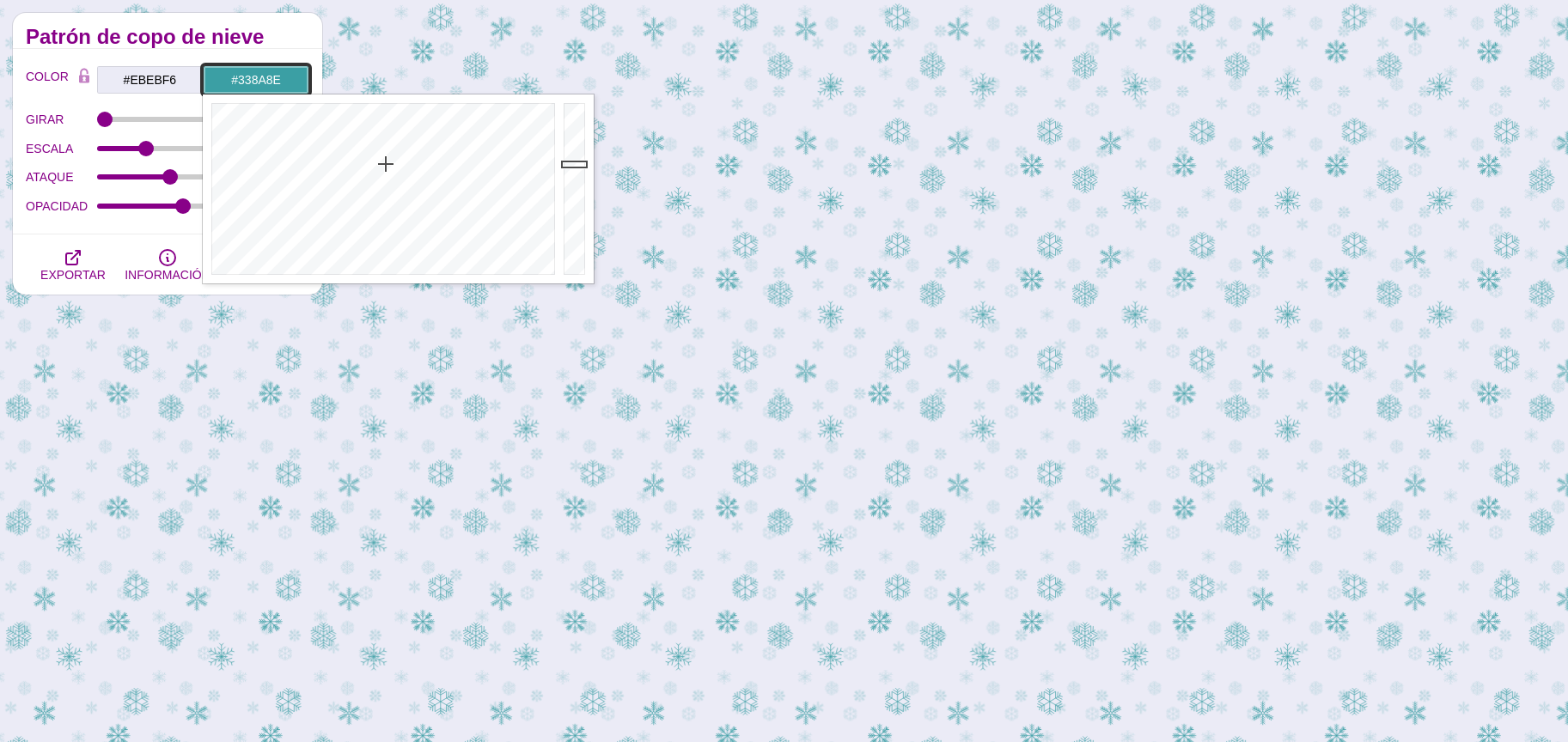
click at [578, 179] on div at bounding box center [577, 189] width 35 height 189
click at [571, 111] on div at bounding box center [577, 189] width 35 height 189
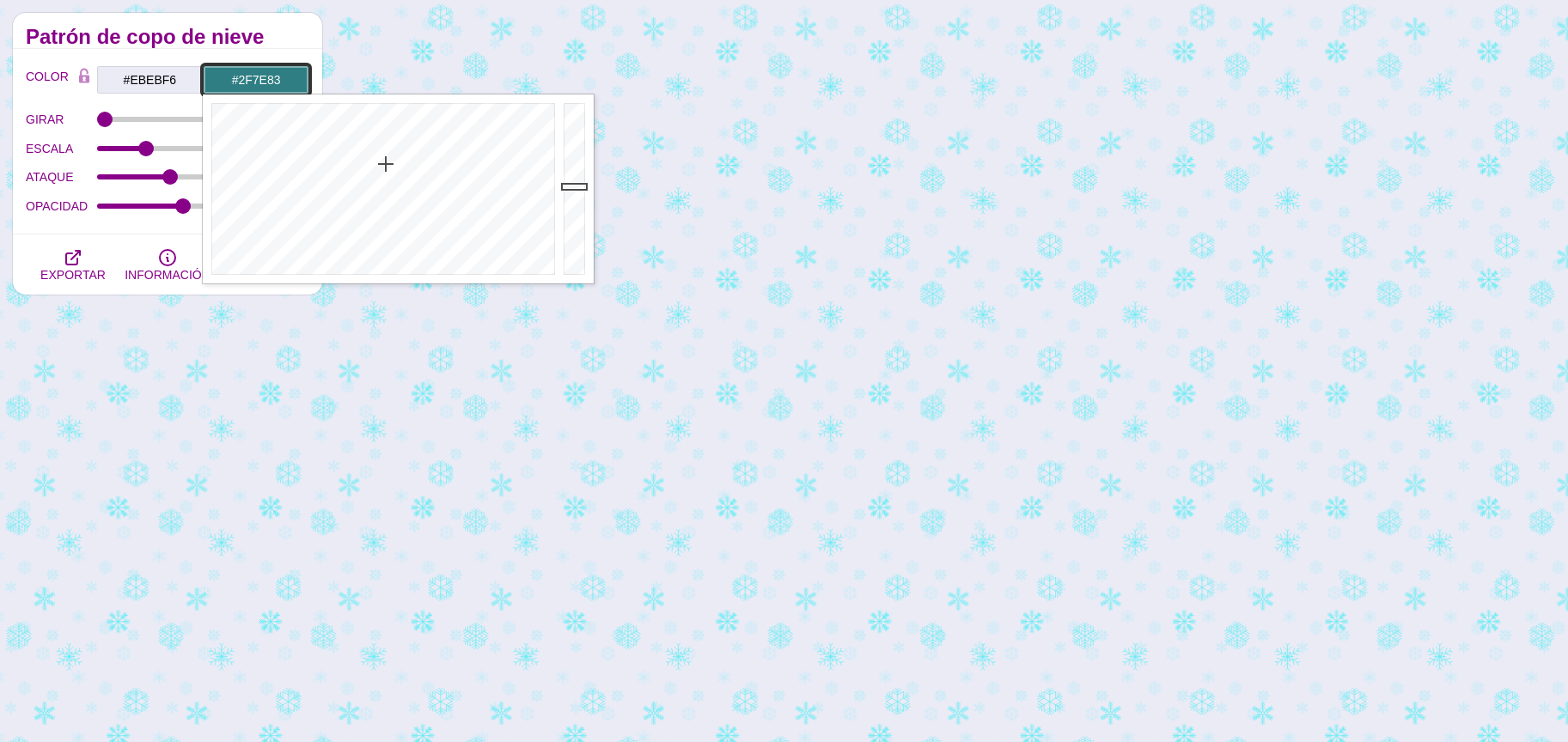
click at [570, 187] on div at bounding box center [577, 189] width 35 height 189
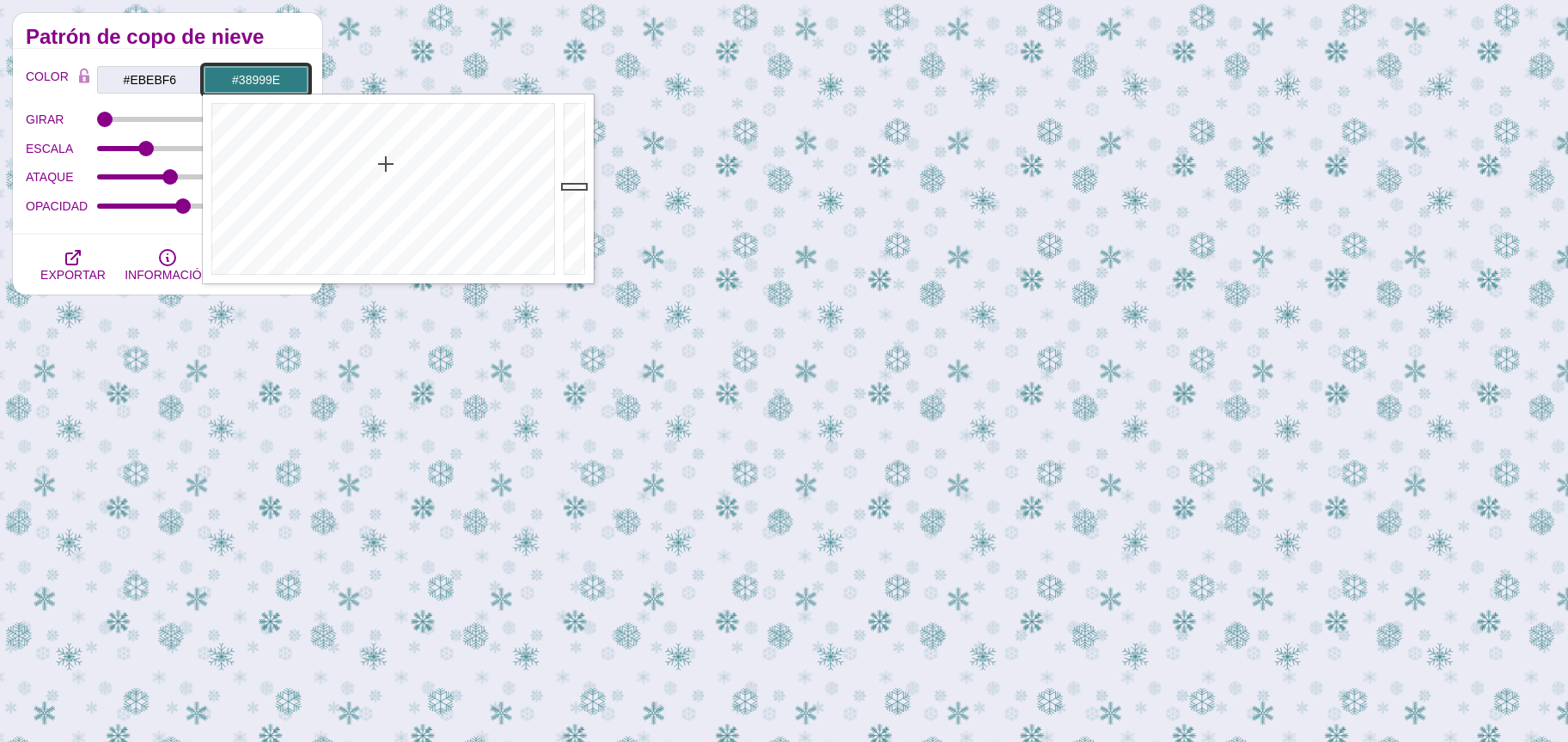
click at [568, 169] on div at bounding box center [577, 189] width 35 height 189
type input "#2F8084"
click at [565, 186] on div at bounding box center [577, 189] width 35 height 189
click at [265, 42] on h2 "Patrón de copo de nieve" at bounding box center [168, 37] width 284 height 14
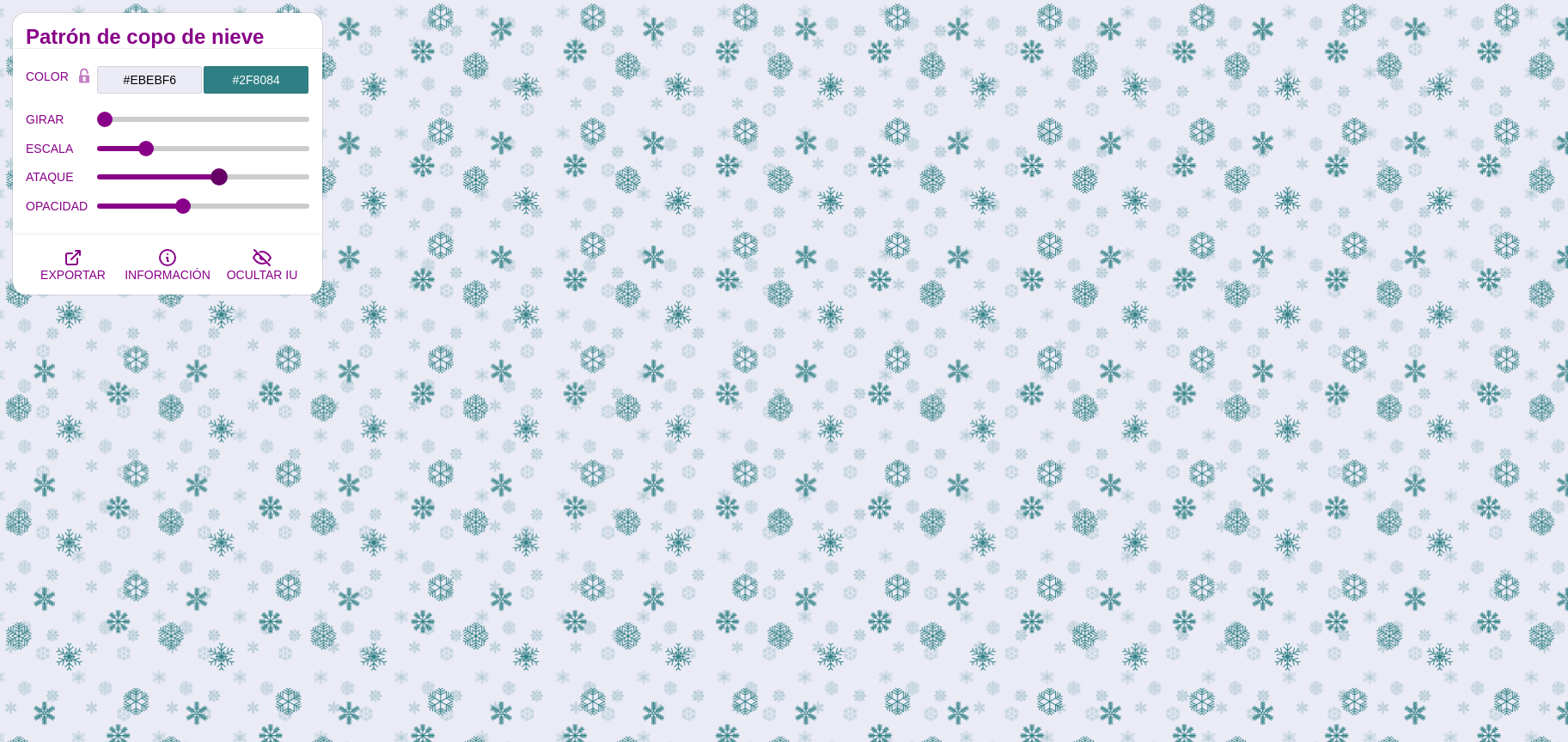
drag, startPoint x: 172, startPoint y: 178, endPoint x: 219, endPoint y: 197, distance: 50.7
type input "4.5"
click at [219, 181] on input "ATAQUE" at bounding box center [203, 177] width 213 height 7
drag, startPoint x: 246, startPoint y: 222, endPoint x: 181, endPoint y: 259, distance: 74.8
type input "0.39"
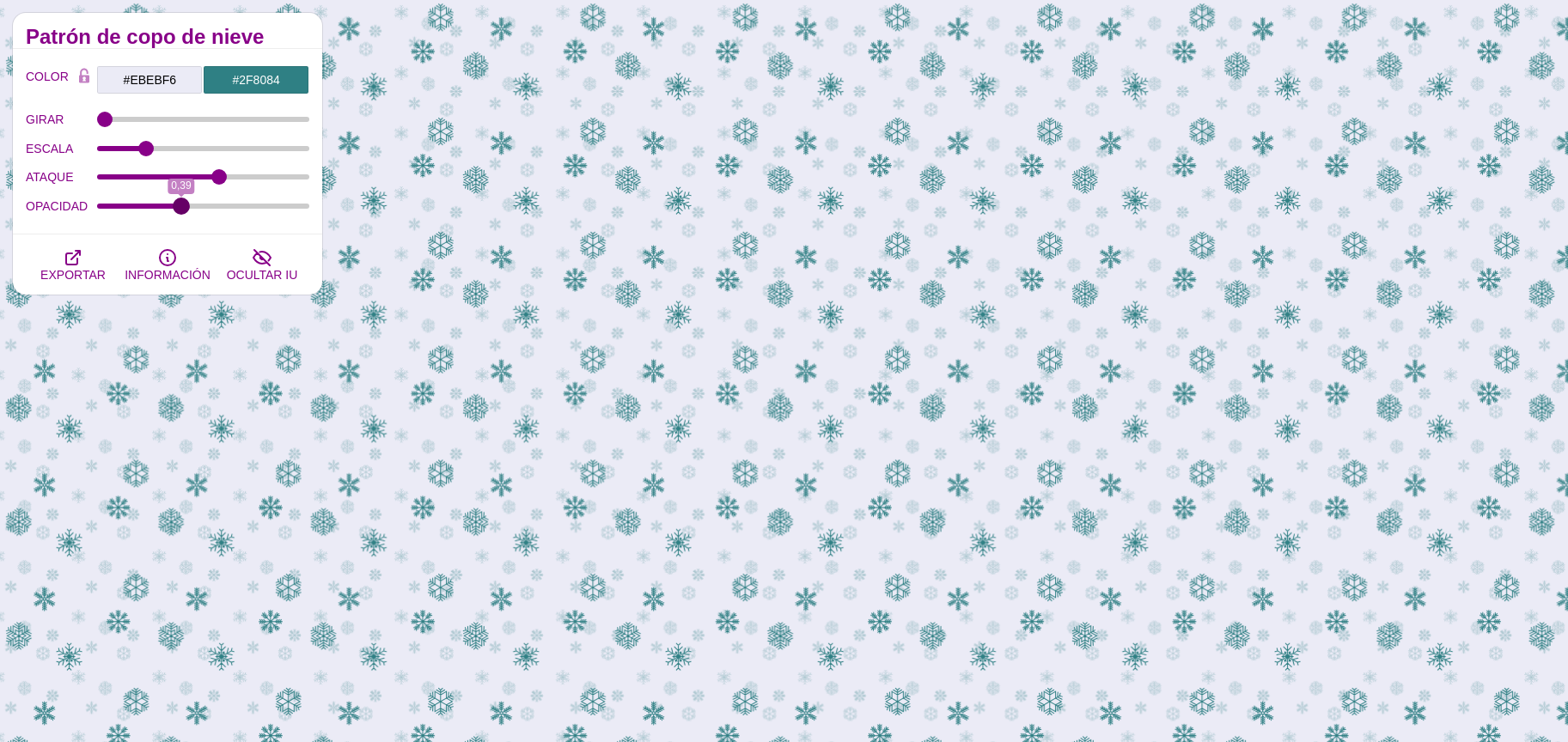
click at [181, 209] on input "OPACIDAD" at bounding box center [203, 206] width 213 height 7
